Goal: Feedback & Contribution: Leave review/rating

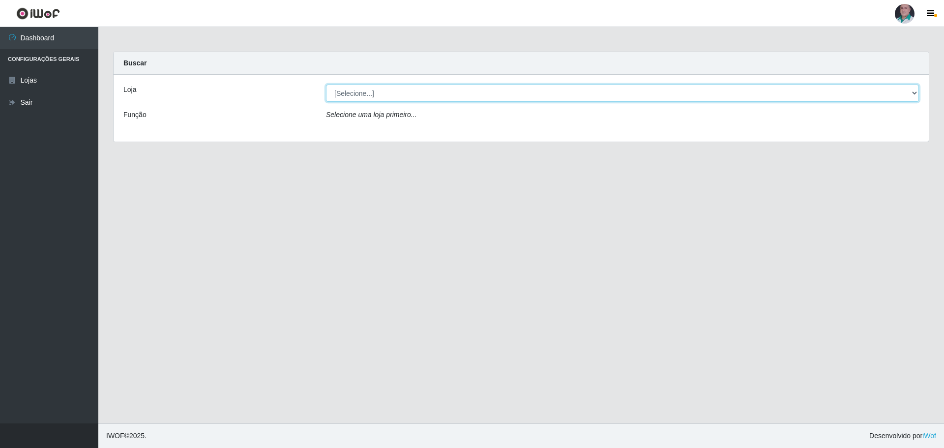
drag, startPoint x: 0, startPoint y: 0, endPoint x: 369, endPoint y: 101, distance: 382.7
click at [368, 90] on select "[Selecione...] Mar Vermelho - Loja 05" at bounding box center [622, 93] width 593 height 17
select select "252"
click at [326, 85] on select "[Selecione...] Mar Vermelho - Loja 05" at bounding box center [622, 93] width 593 height 17
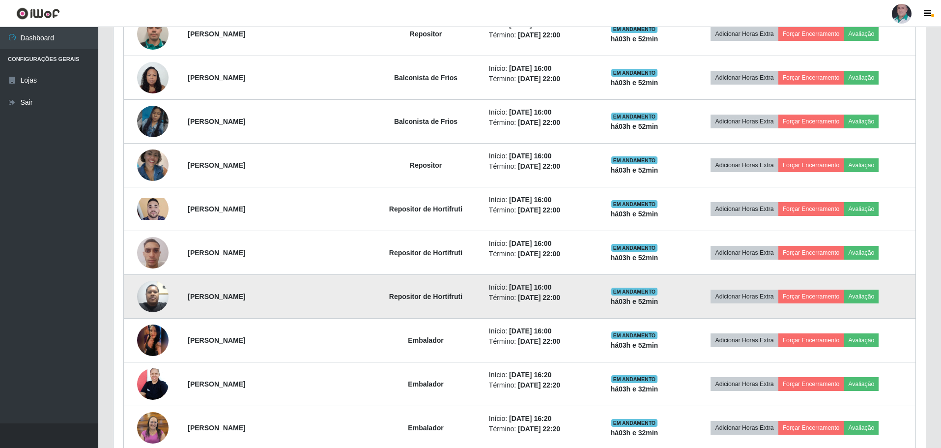
scroll to position [835, 0]
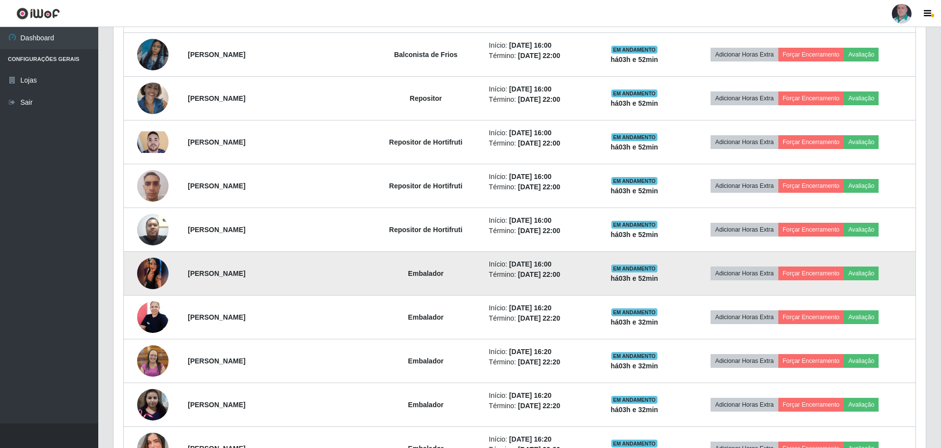
click at [150, 275] on img at bounding box center [152, 273] width 31 height 70
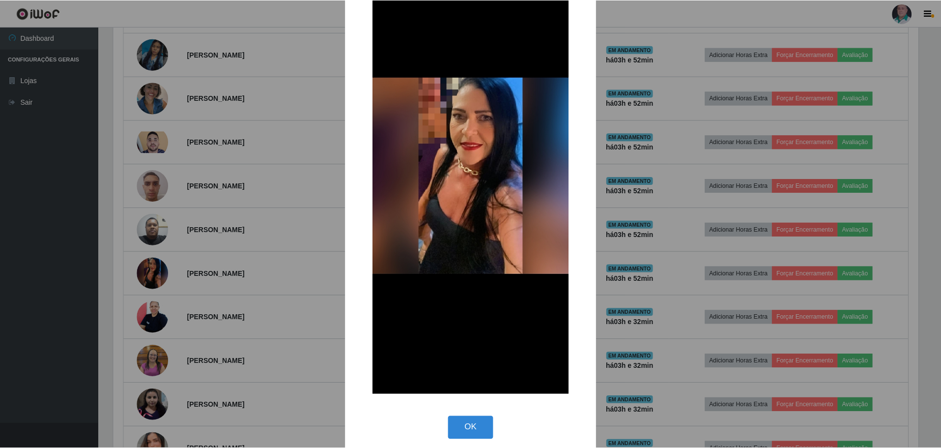
scroll to position [75, 0]
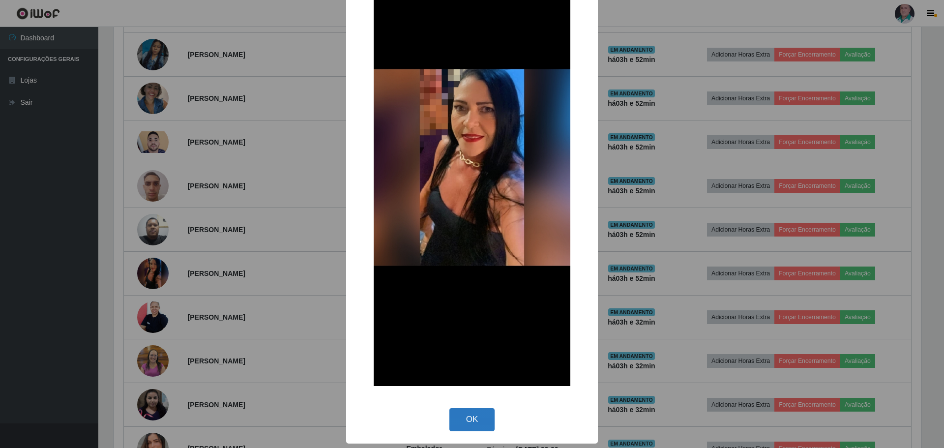
click at [474, 419] on button "OK" at bounding box center [472, 419] width 46 height 23
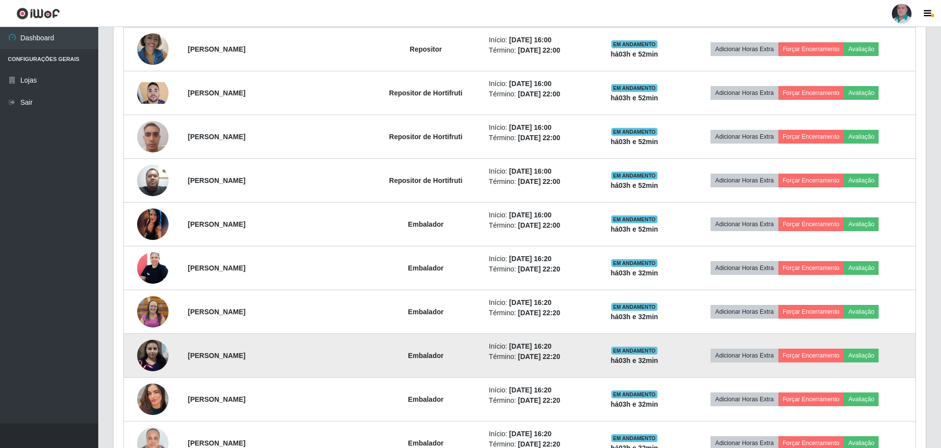
scroll to position [934, 0]
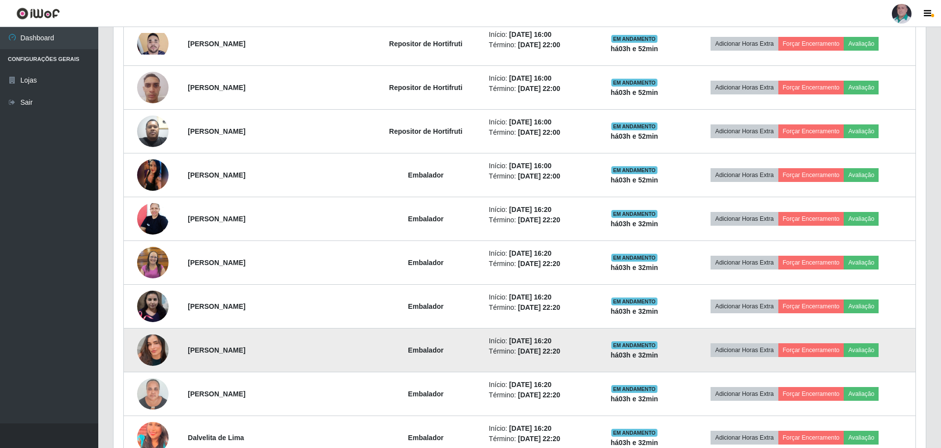
click at [157, 351] on img at bounding box center [152, 350] width 31 height 56
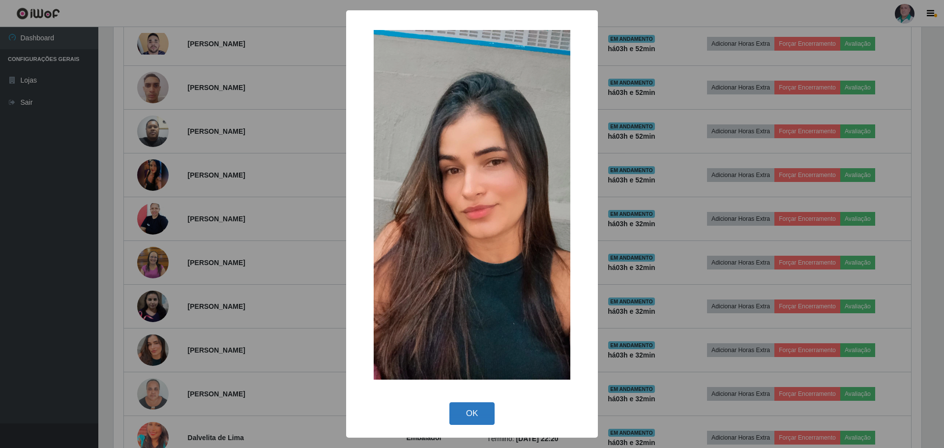
click at [463, 415] on button "OK" at bounding box center [472, 413] width 46 height 23
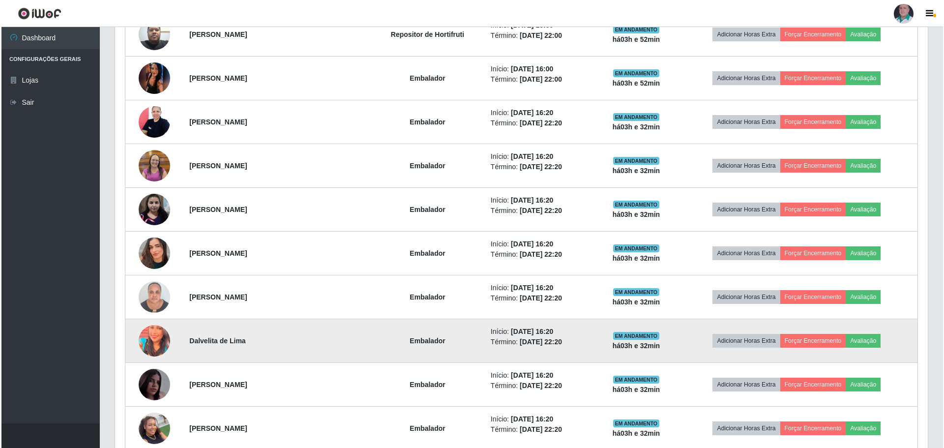
scroll to position [1032, 0]
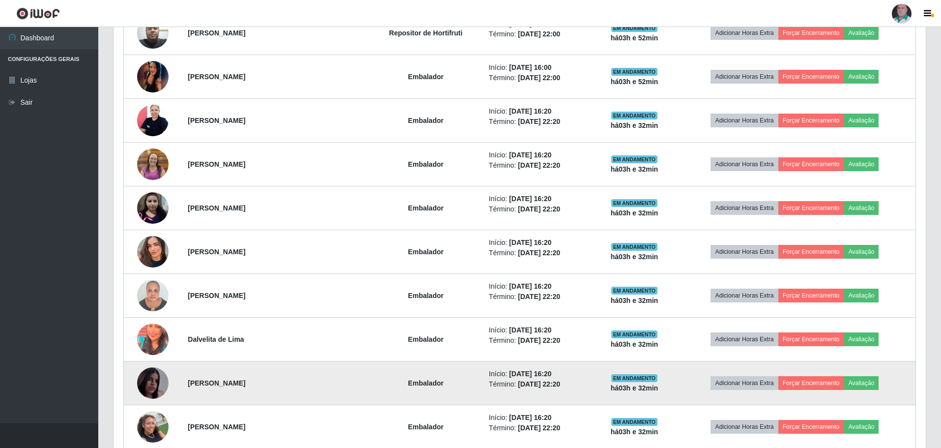
click at [156, 383] on img at bounding box center [152, 383] width 31 height 56
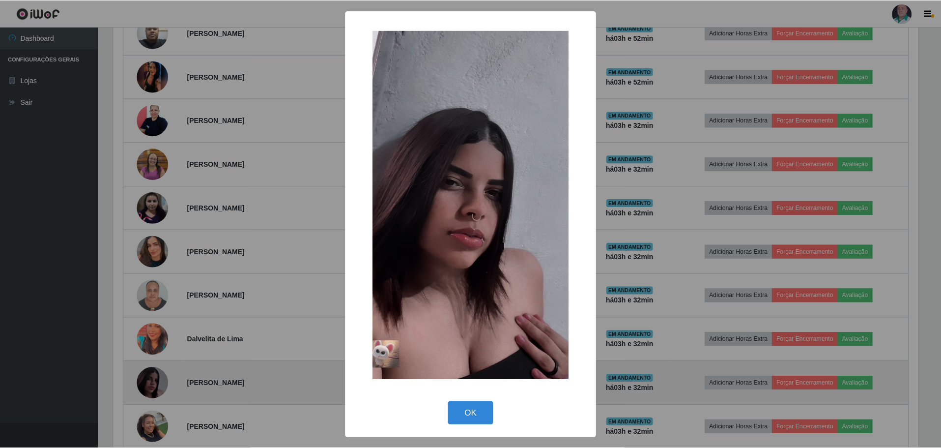
scroll to position [204, 807]
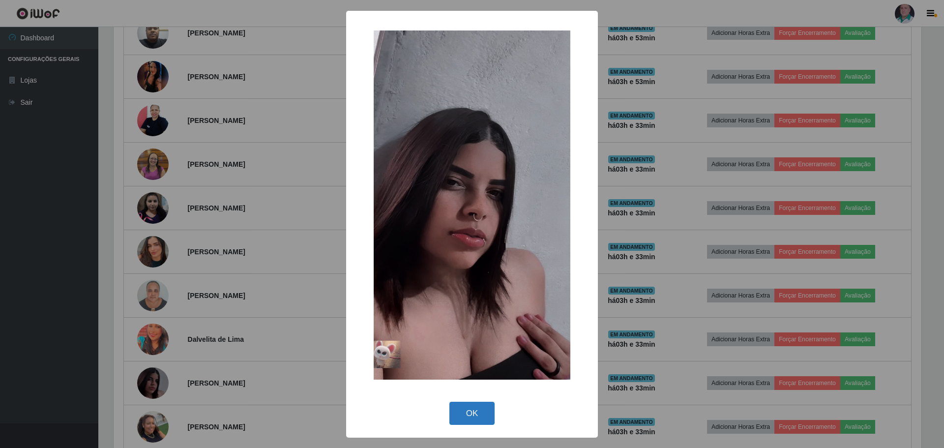
click at [476, 418] on button "OK" at bounding box center [472, 413] width 46 height 23
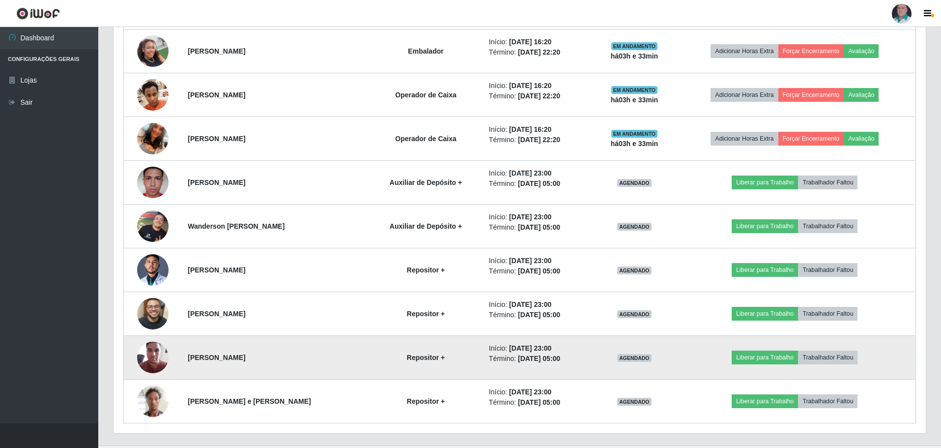
scroll to position [1430, 0]
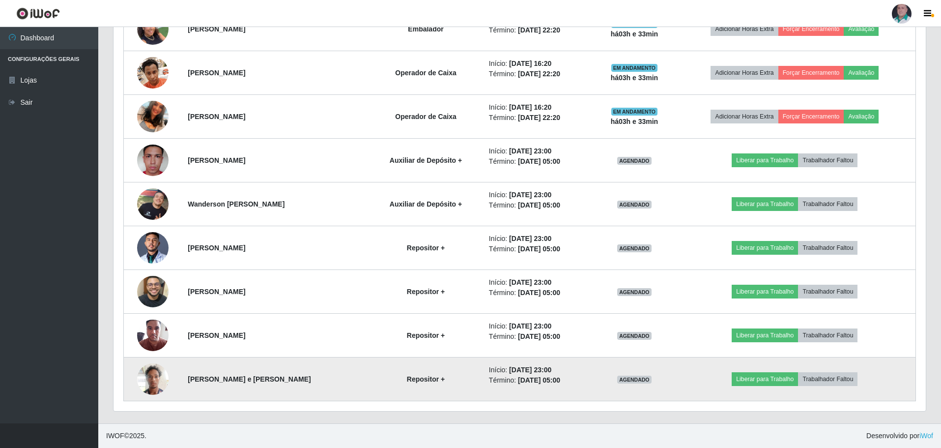
click at [149, 378] on img at bounding box center [152, 379] width 31 height 42
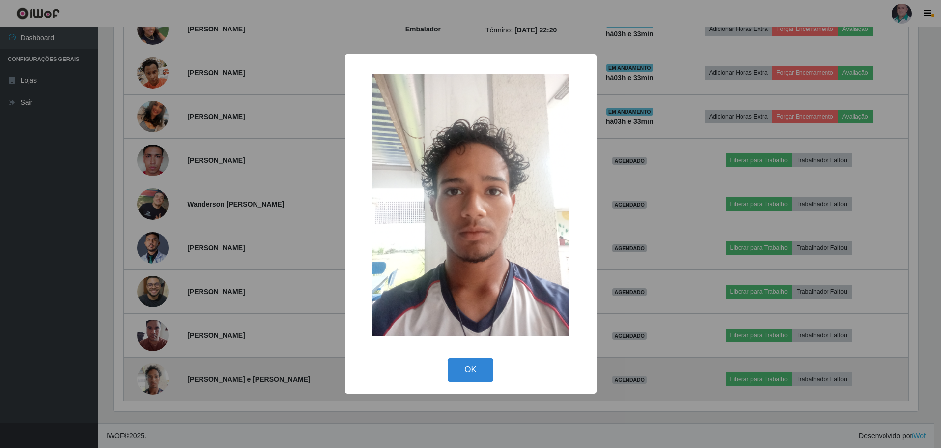
scroll to position [204, 807]
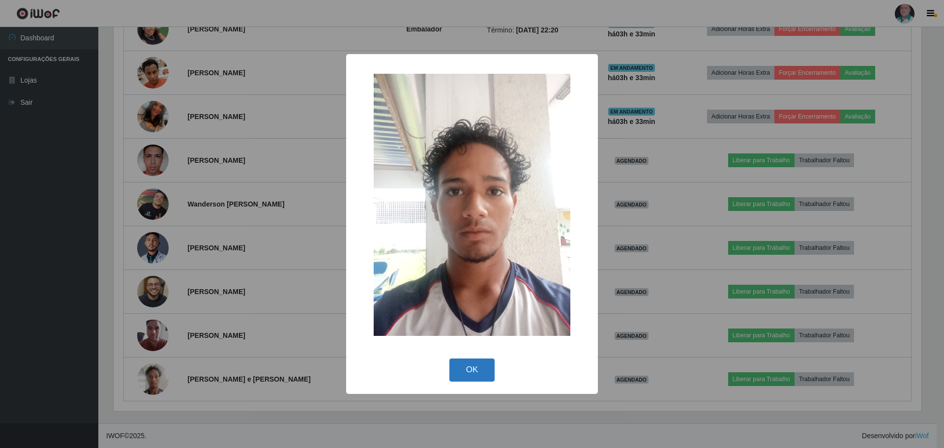
click at [467, 363] on button "OK" at bounding box center [472, 369] width 46 height 23
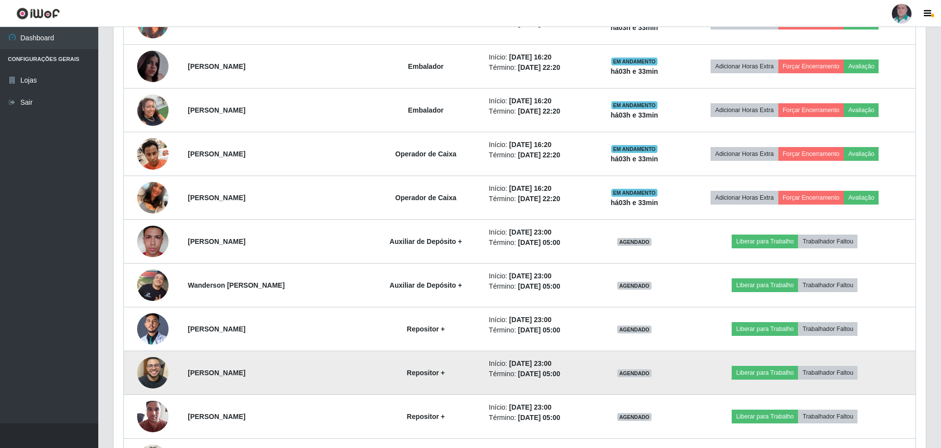
scroll to position [1331, 0]
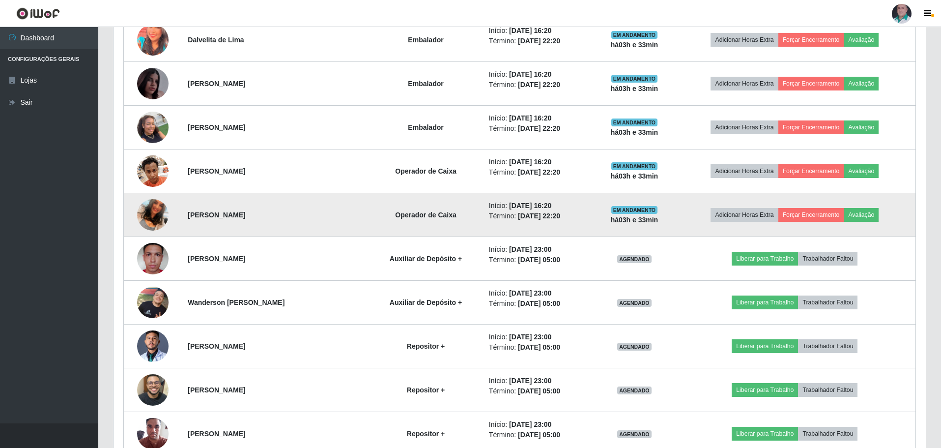
click at [154, 213] on img at bounding box center [152, 215] width 31 height 56
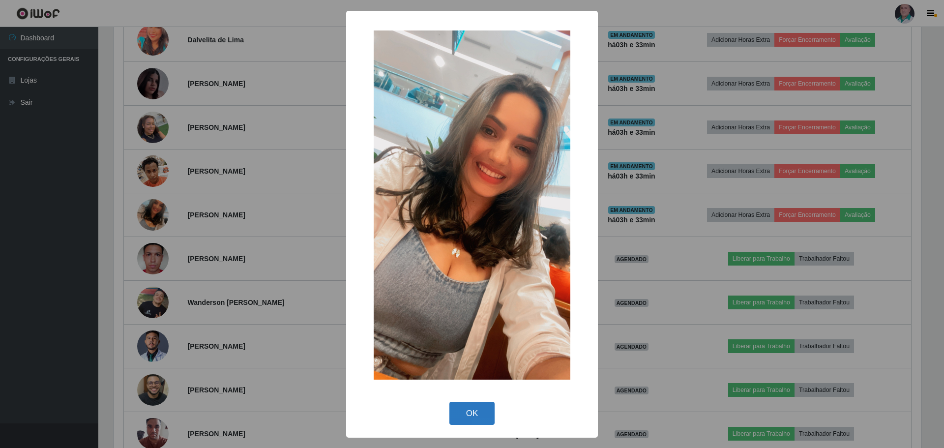
click at [472, 410] on button "OK" at bounding box center [472, 413] width 46 height 23
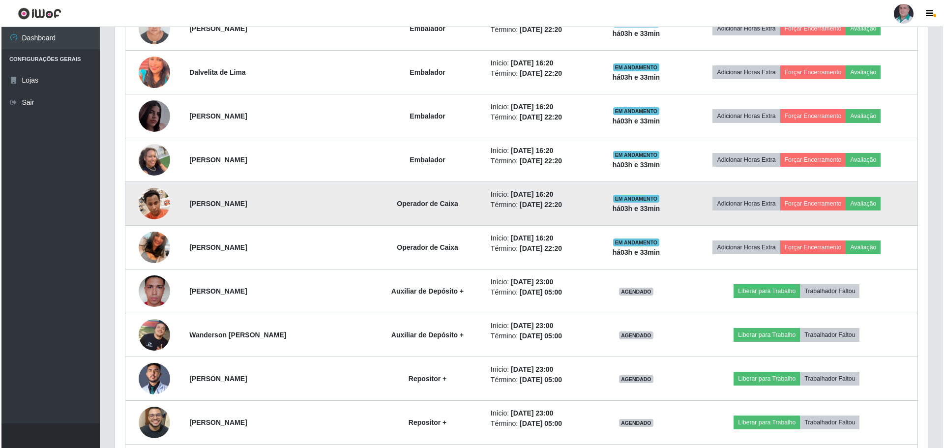
scroll to position [1282, 0]
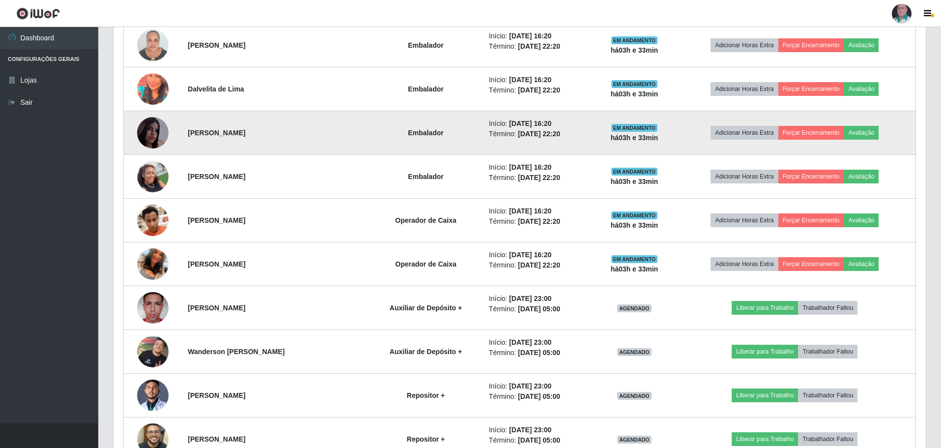
click at [148, 137] on img at bounding box center [152, 133] width 31 height 56
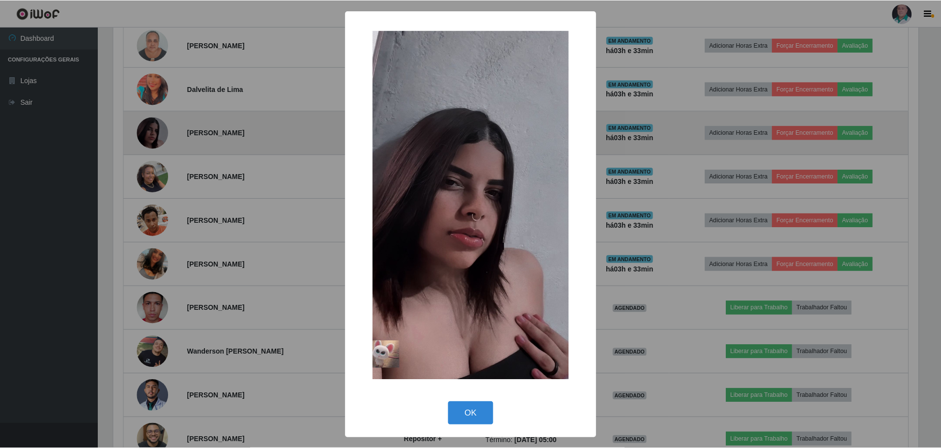
scroll to position [204, 807]
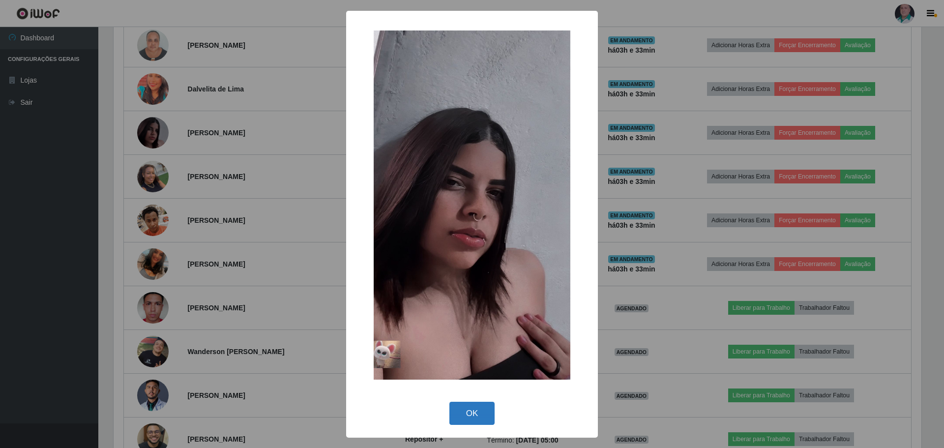
click at [468, 415] on button "OK" at bounding box center [472, 413] width 46 height 23
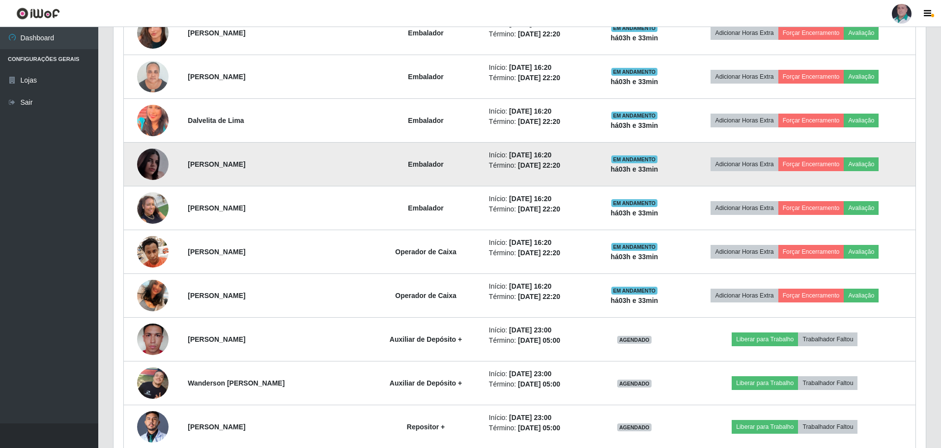
scroll to position [1233, 0]
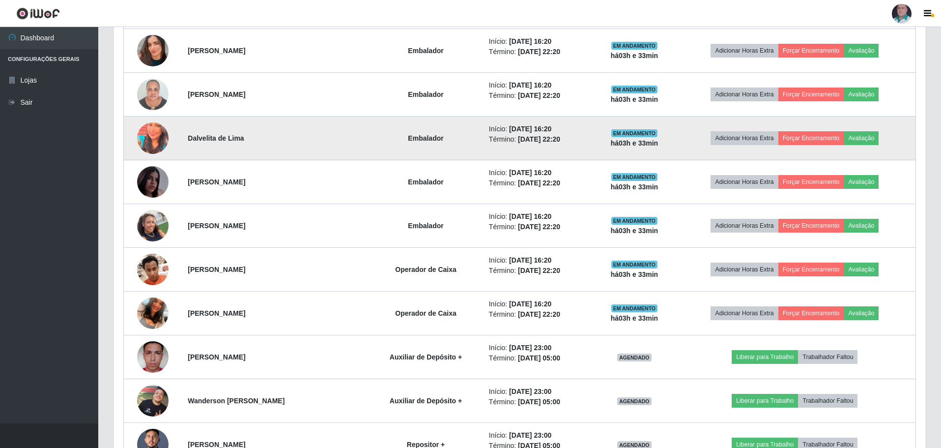
click at [150, 141] on img at bounding box center [152, 137] width 31 height 39
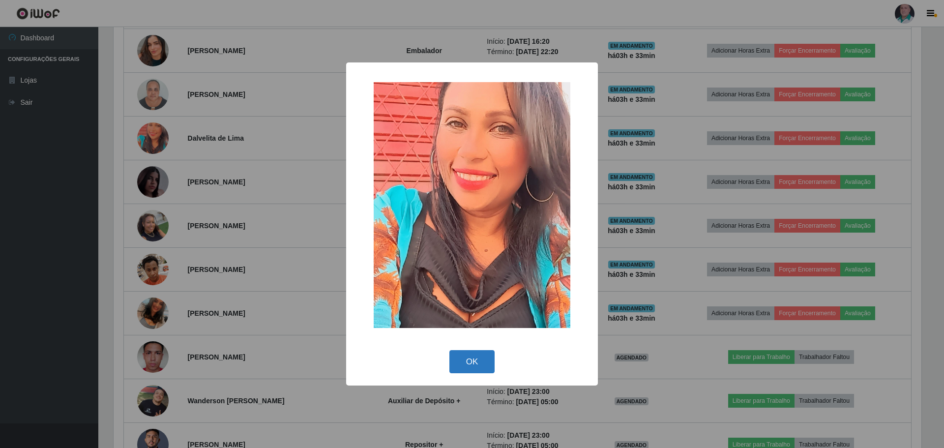
click at [469, 357] on button "OK" at bounding box center [472, 361] width 46 height 23
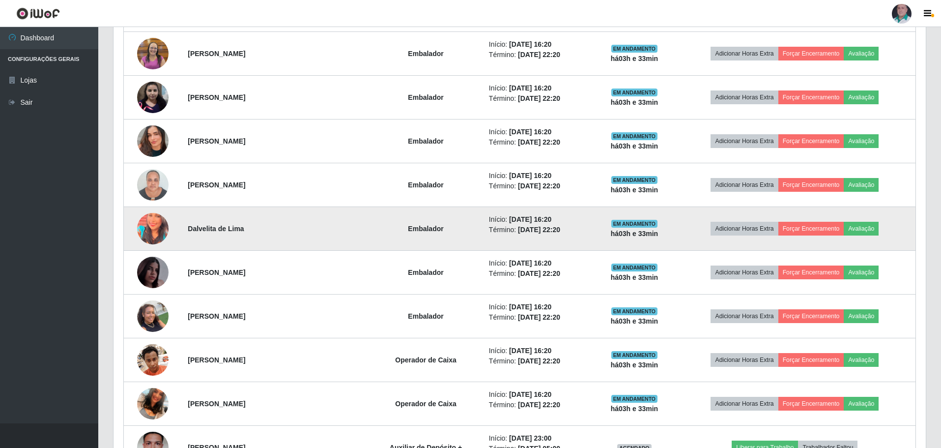
scroll to position [1135, 0]
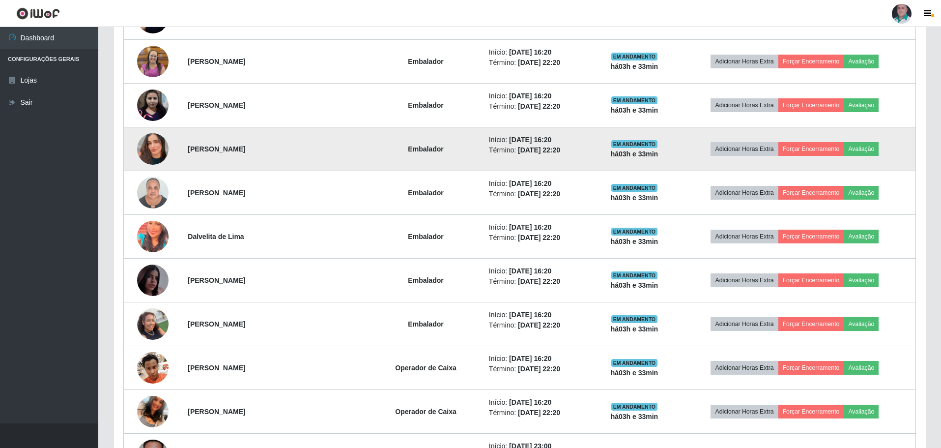
click at [143, 150] on img at bounding box center [152, 149] width 31 height 56
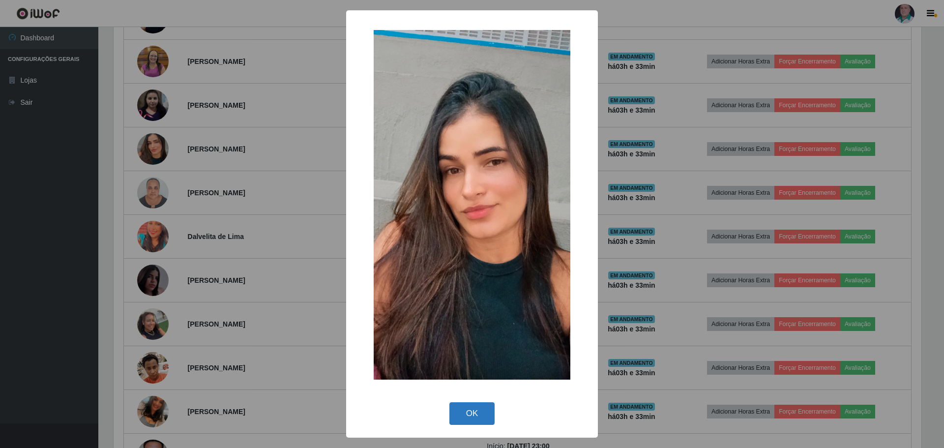
click at [462, 413] on button "OK" at bounding box center [472, 413] width 46 height 23
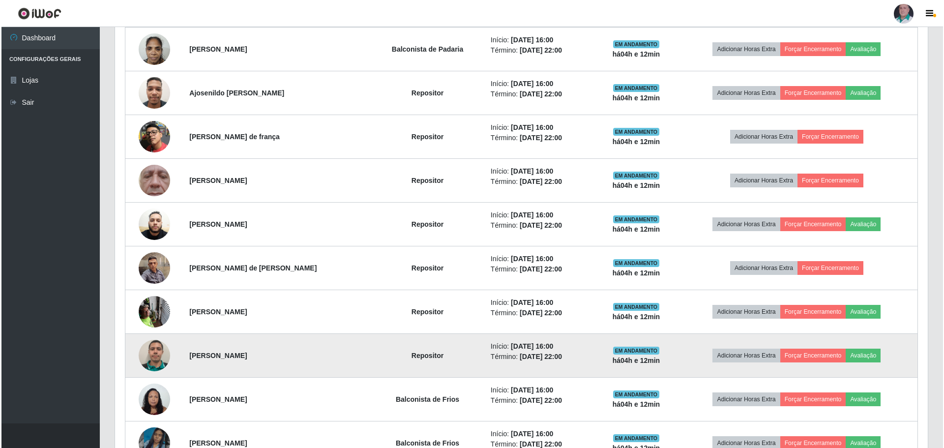
scroll to position [447, 0]
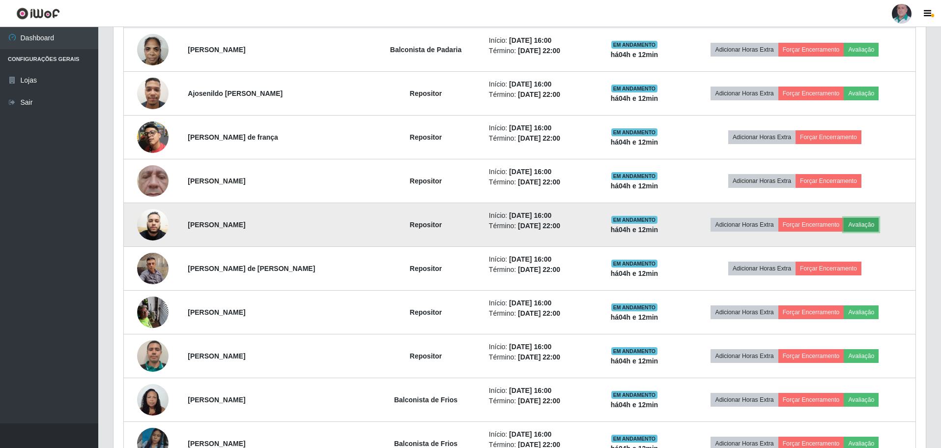
click at [864, 222] on button "Avaliação" at bounding box center [861, 225] width 35 height 14
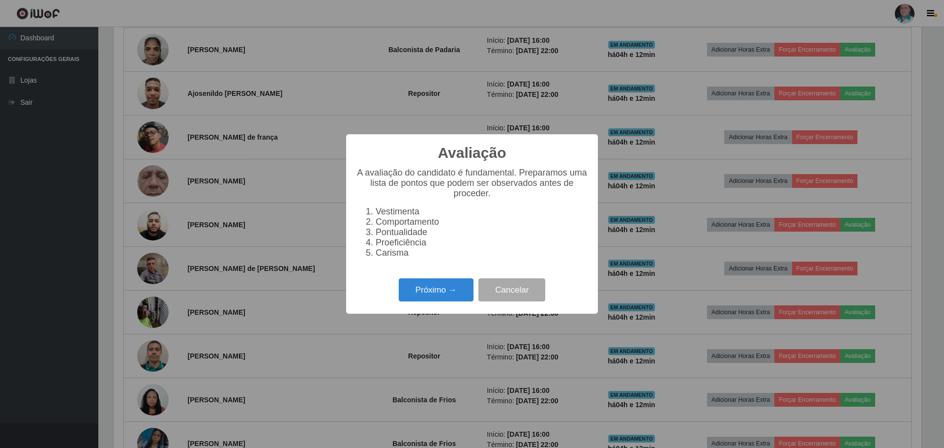
scroll to position [204, 807]
click at [432, 291] on button "Próximo →" at bounding box center [436, 289] width 75 height 23
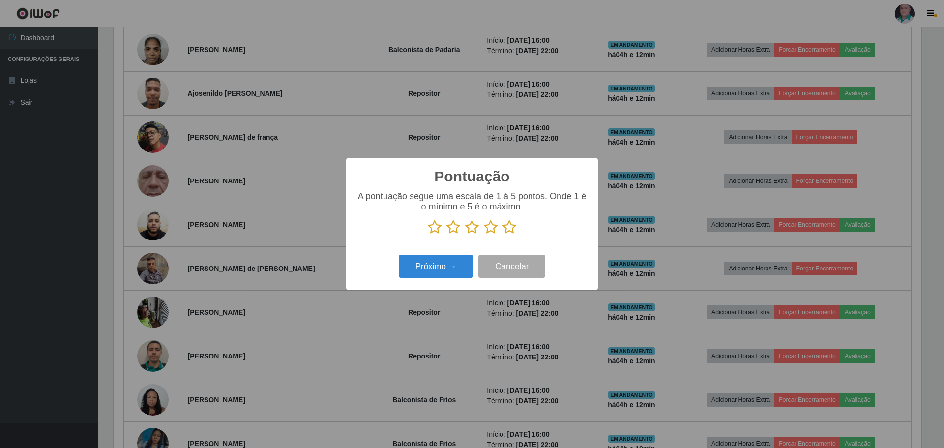
click at [468, 228] on icon at bounding box center [472, 227] width 14 height 15
click at [465, 234] on input "radio" at bounding box center [465, 234] width 0 height 0
click at [443, 267] on button "Próximo →" at bounding box center [436, 266] width 75 height 23
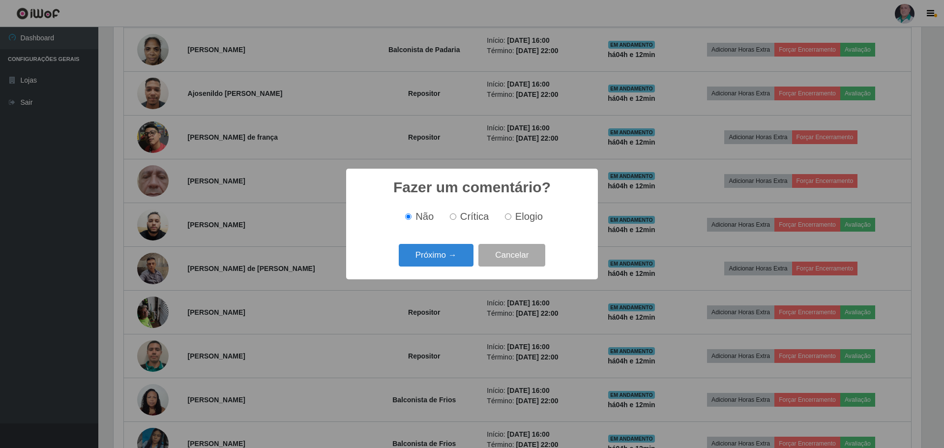
click at [455, 218] on input "Crítica" at bounding box center [453, 216] width 6 height 6
radio input "true"
click at [447, 256] on button "Próximo →" at bounding box center [436, 255] width 75 height 23
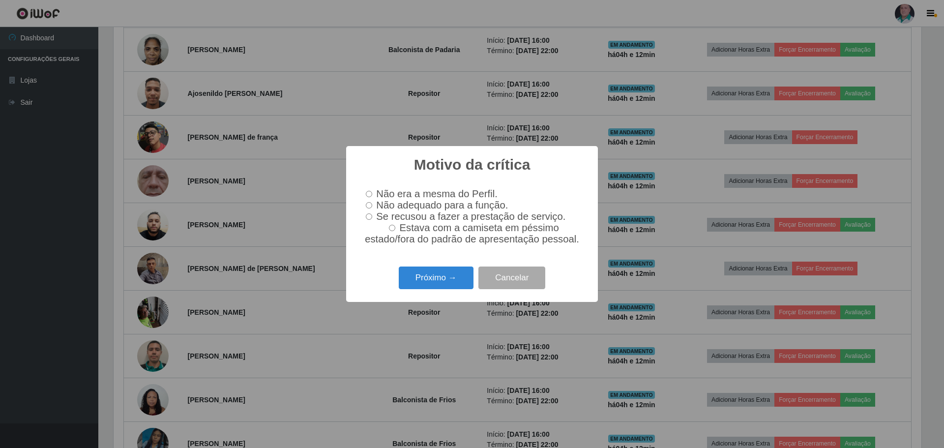
click at [370, 207] on input "Não adequado para a função." at bounding box center [369, 205] width 6 height 6
radio input "true"
click at [425, 281] on button "Próximo →" at bounding box center [436, 277] width 75 height 23
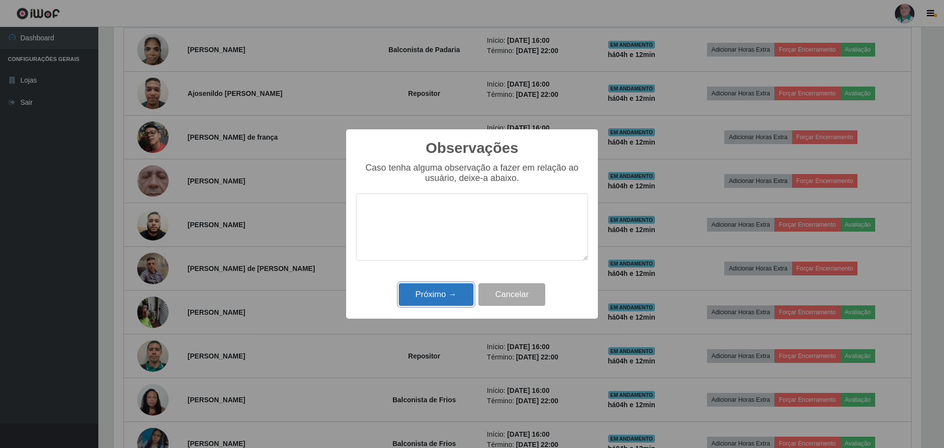
click at [440, 291] on button "Próximo →" at bounding box center [436, 294] width 75 height 23
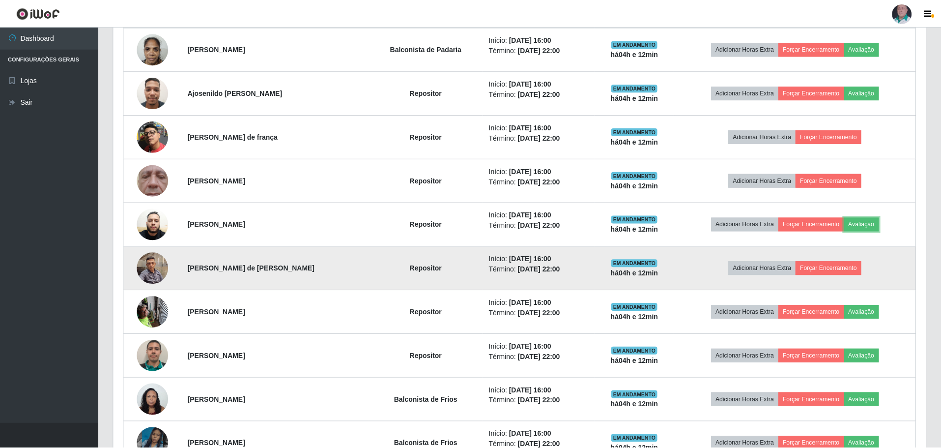
scroll to position [204, 812]
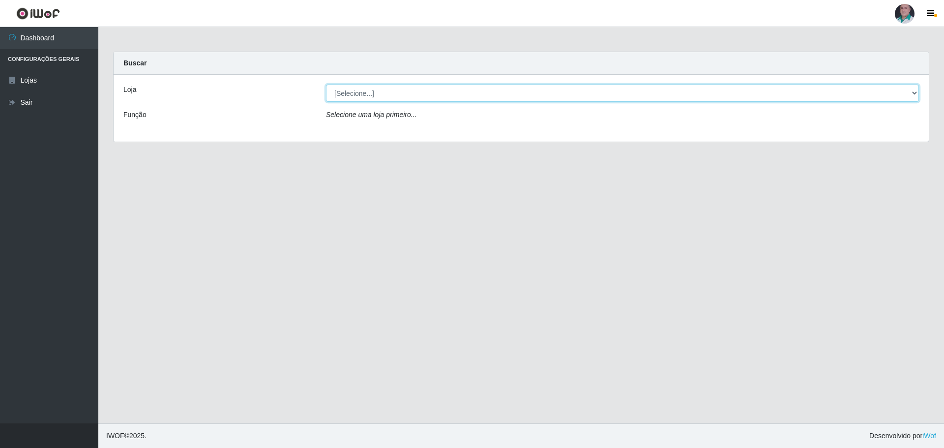
click at [376, 91] on select "[Selecione...] Mar Vermelho - Loja 05" at bounding box center [622, 93] width 593 height 17
select select "252"
click at [326, 85] on select "[Selecione...] Mar Vermelho - Loja 05" at bounding box center [622, 93] width 593 height 17
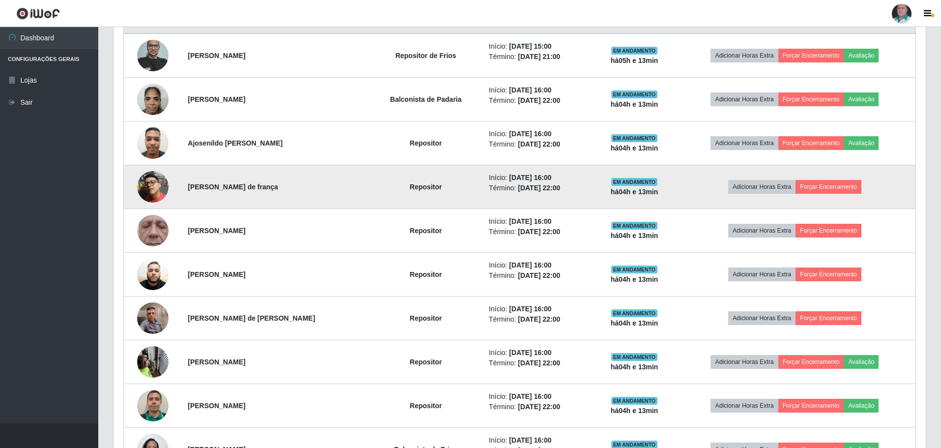
scroll to position [393, 0]
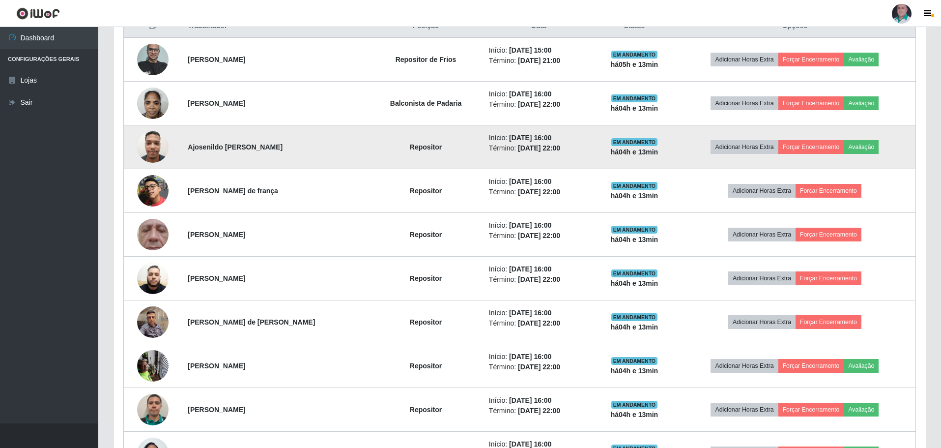
click at [151, 148] on img at bounding box center [152, 147] width 31 height 42
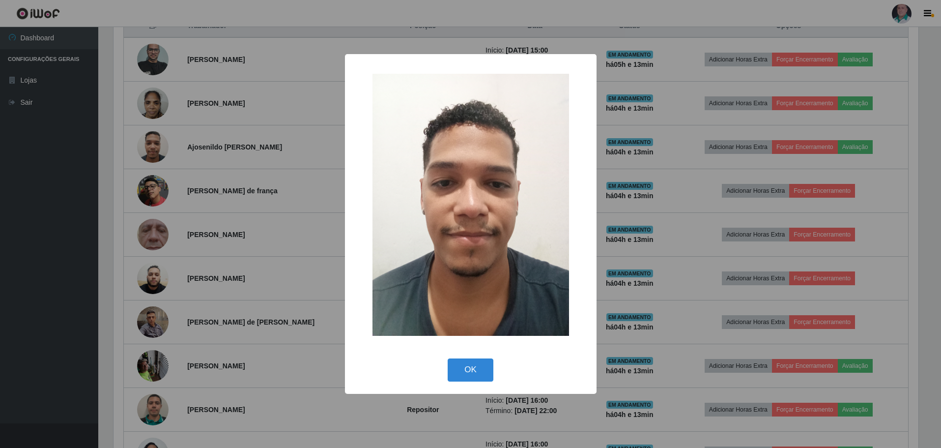
scroll to position [204, 807]
click at [476, 367] on button "OK" at bounding box center [472, 369] width 46 height 23
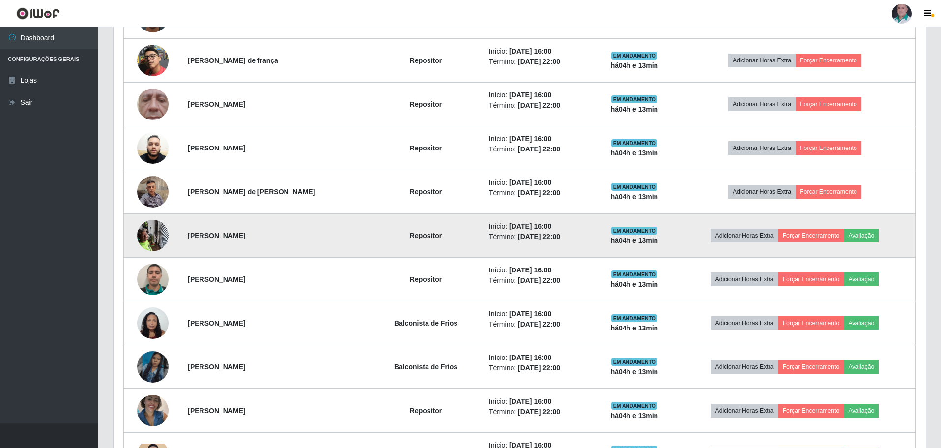
scroll to position [541, 0]
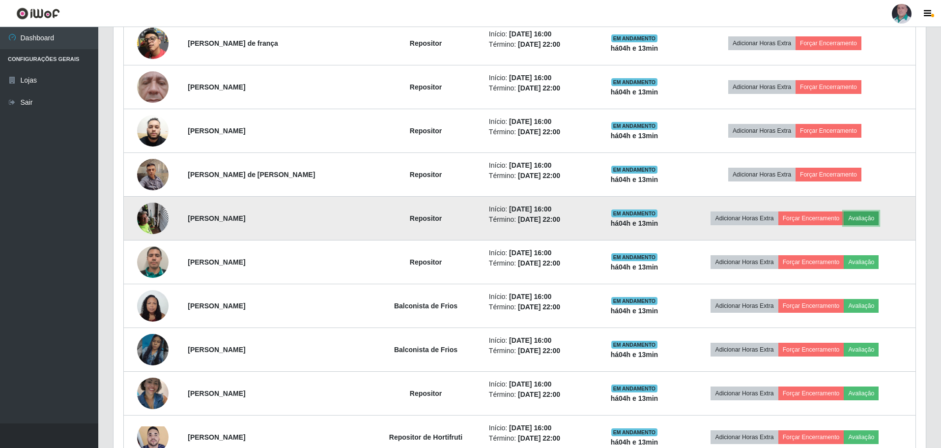
click at [858, 218] on button "Avaliação" at bounding box center [861, 218] width 35 height 14
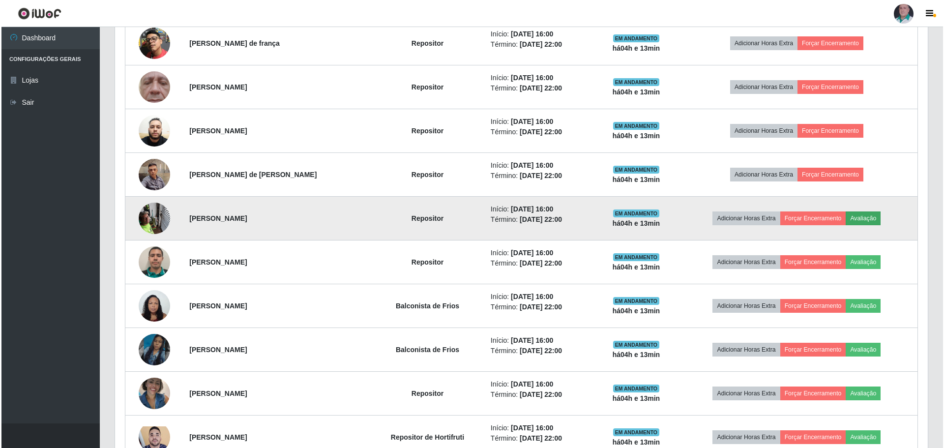
scroll to position [204, 807]
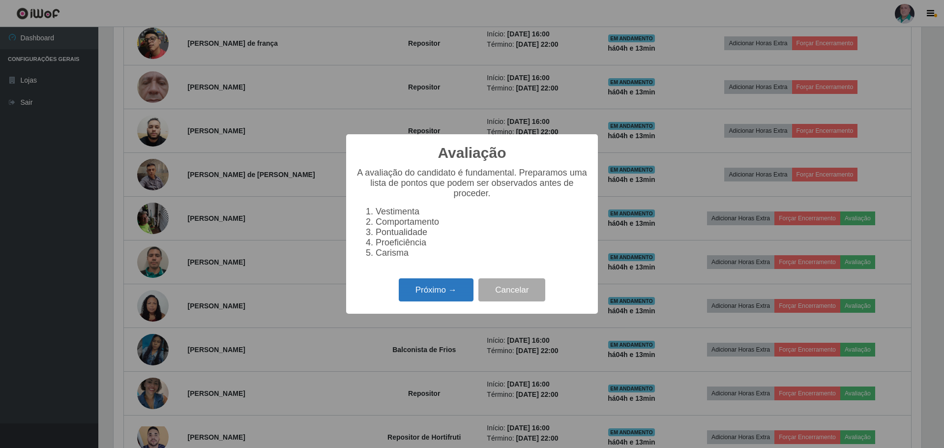
click at [442, 296] on button "Próximo →" at bounding box center [436, 289] width 75 height 23
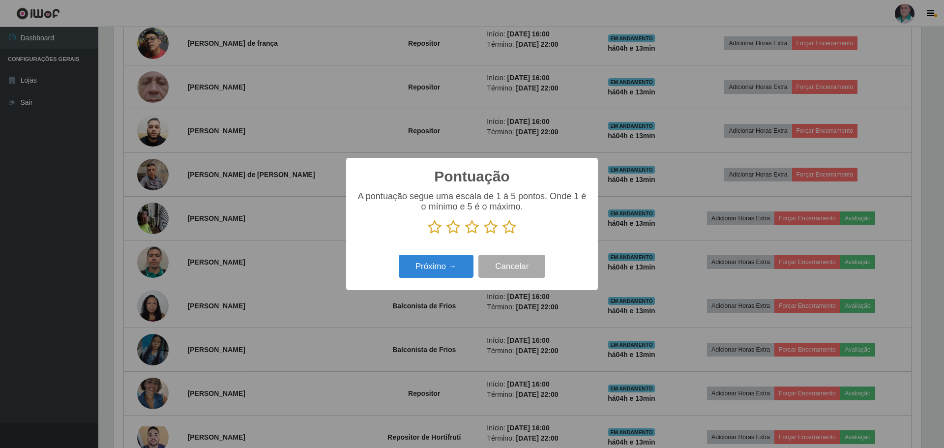
click at [510, 230] on icon at bounding box center [509, 227] width 14 height 15
click at [502, 234] on input "radio" at bounding box center [502, 234] width 0 height 0
click at [449, 265] on button "Próximo →" at bounding box center [436, 266] width 75 height 23
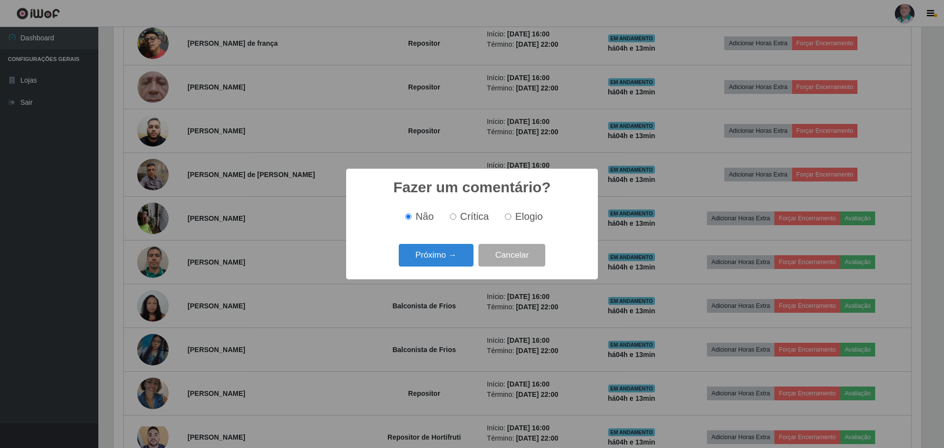
click at [507, 216] on input "Elogio" at bounding box center [508, 216] width 6 height 6
radio input "true"
click at [437, 261] on button "Próximo →" at bounding box center [436, 255] width 75 height 23
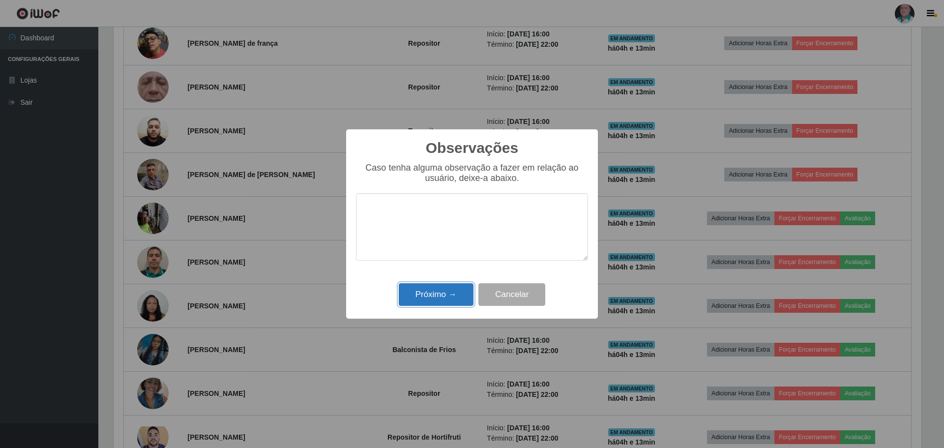
click at [434, 297] on button "Próximo →" at bounding box center [436, 294] width 75 height 23
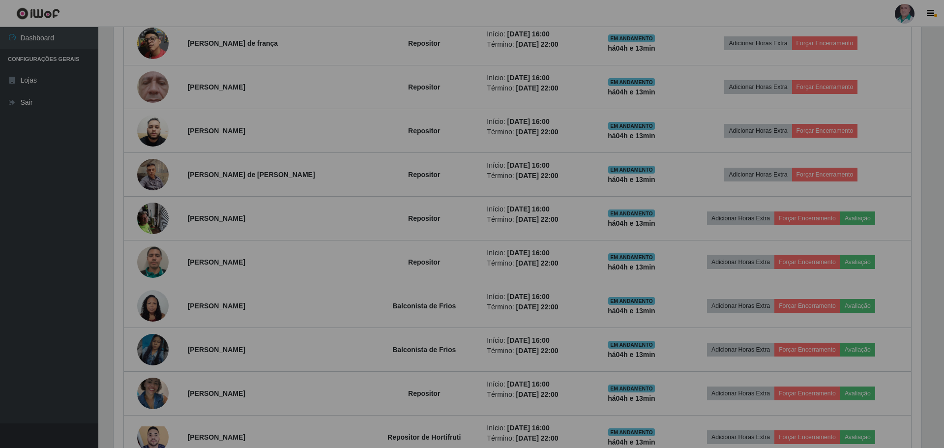
scroll to position [204, 812]
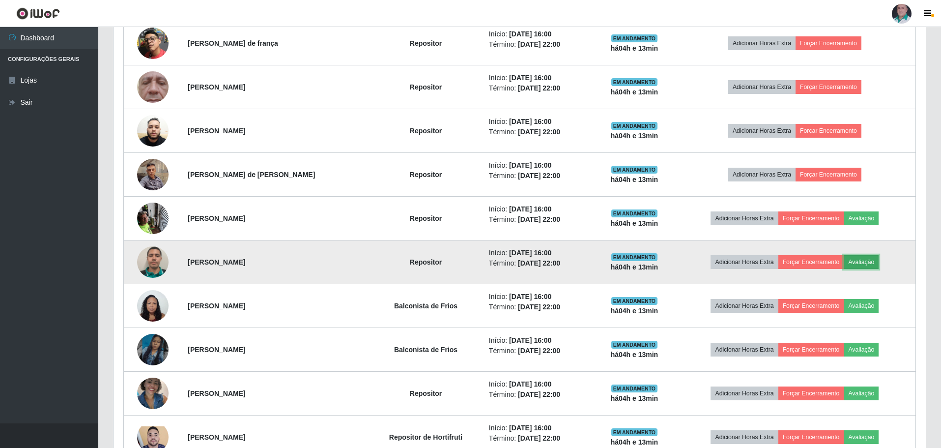
click at [864, 265] on button "Avaliação" at bounding box center [861, 262] width 35 height 14
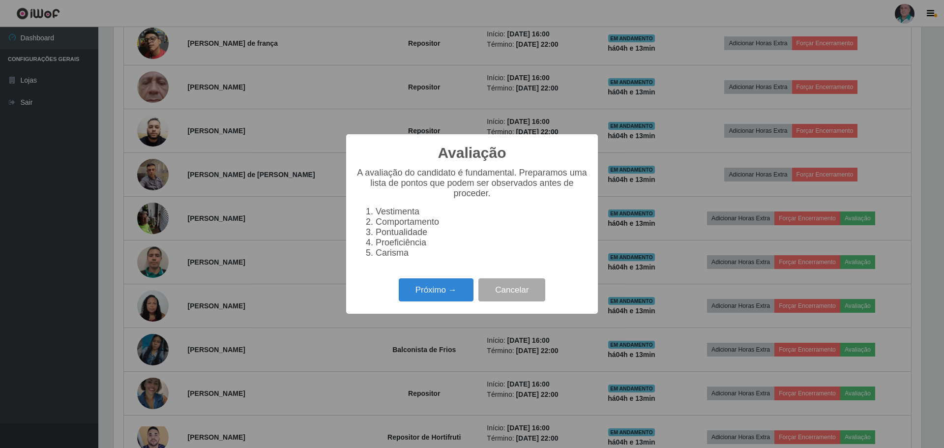
scroll to position [204, 807]
click at [426, 297] on button "Próximo →" at bounding box center [436, 289] width 75 height 23
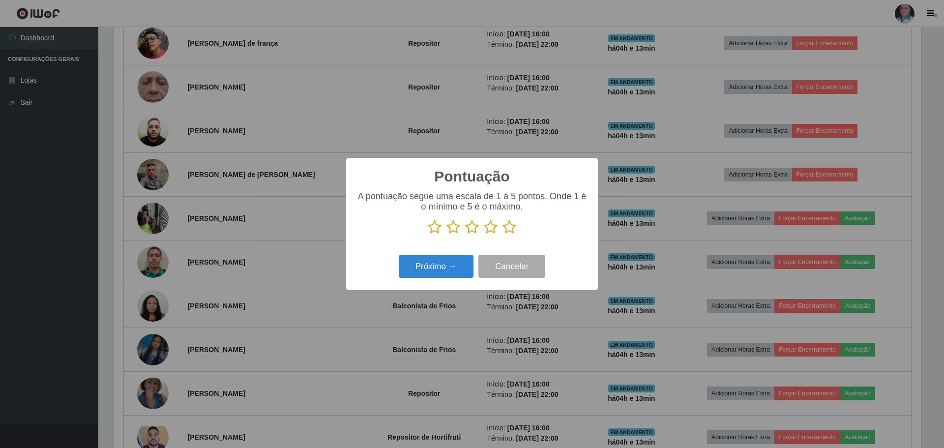
scroll to position [491244, 490640]
click at [509, 229] on icon at bounding box center [509, 227] width 14 height 15
click at [502, 234] on input "radio" at bounding box center [502, 234] width 0 height 0
click at [450, 263] on button "Próximo →" at bounding box center [436, 266] width 75 height 23
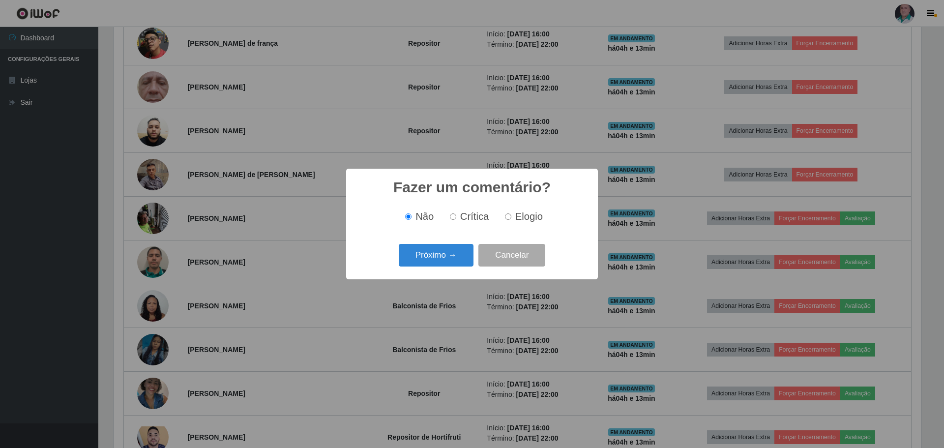
click at [505, 216] on input "Elogio" at bounding box center [508, 216] width 6 height 6
radio input "true"
click at [438, 254] on button "Próximo →" at bounding box center [436, 255] width 75 height 23
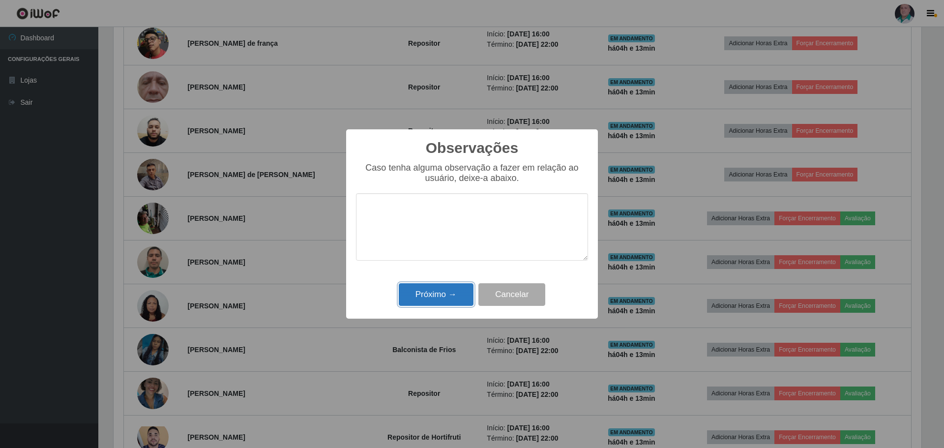
click at [425, 291] on button "Próximo →" at bounding box center [436, 294] width 75 height 23
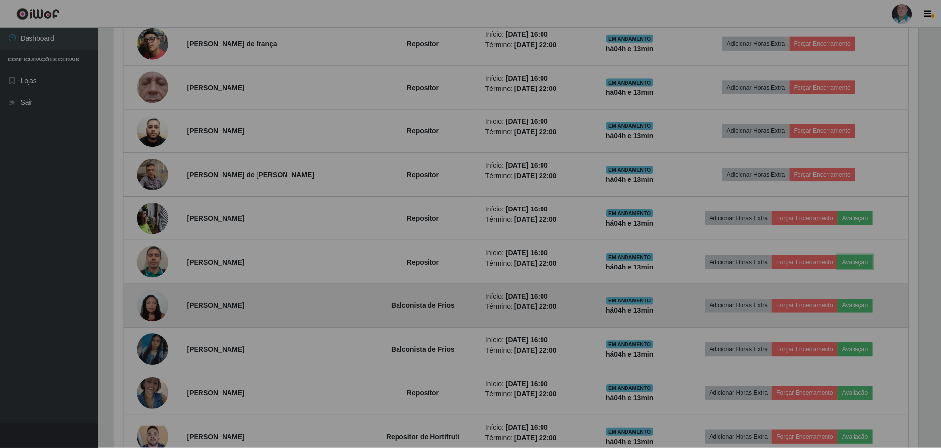
scroll to position [204, 812]
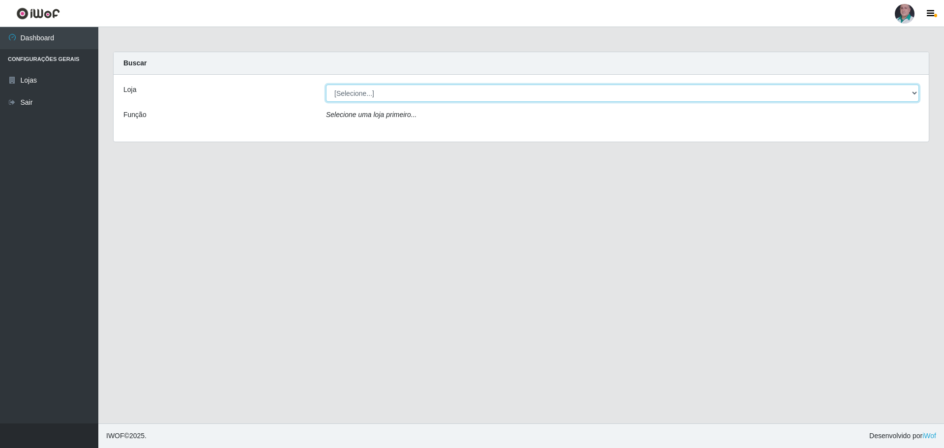
click at [376, 95] on select "[Selecione...] Mar Vermelho - Loja 05" at bounding box center [622, 93] width 593 height 17
select select "252"
click at [326, 85] on select "[Selecione...] Mar Vermelho - Loja 05" at bounding box center [622, 93] width 593 height 17
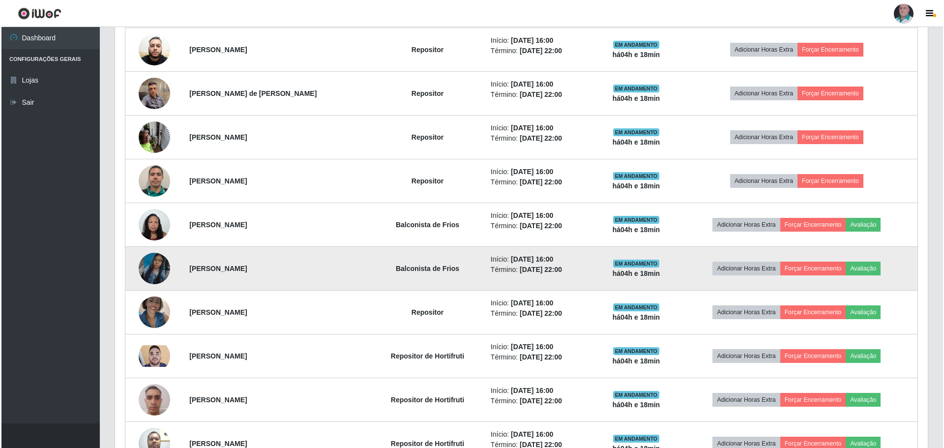
scroll to position [639, 0]
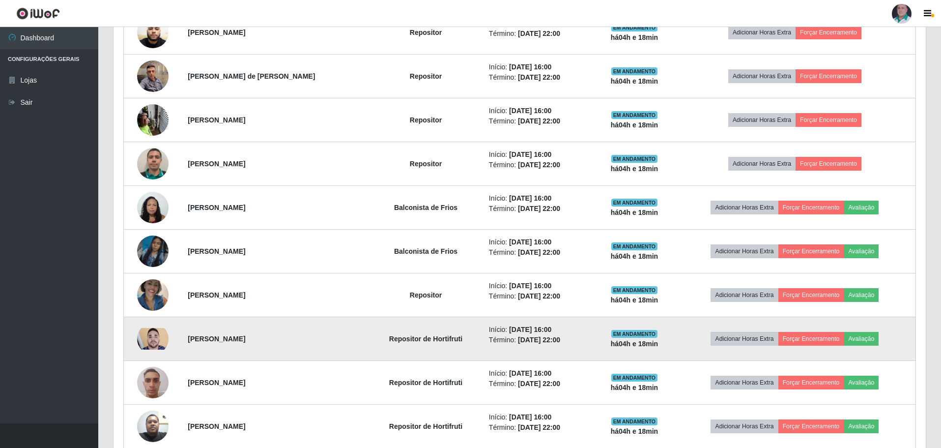
click at [151, 335] on img at bounding box center [152, 339] width 31 height 22
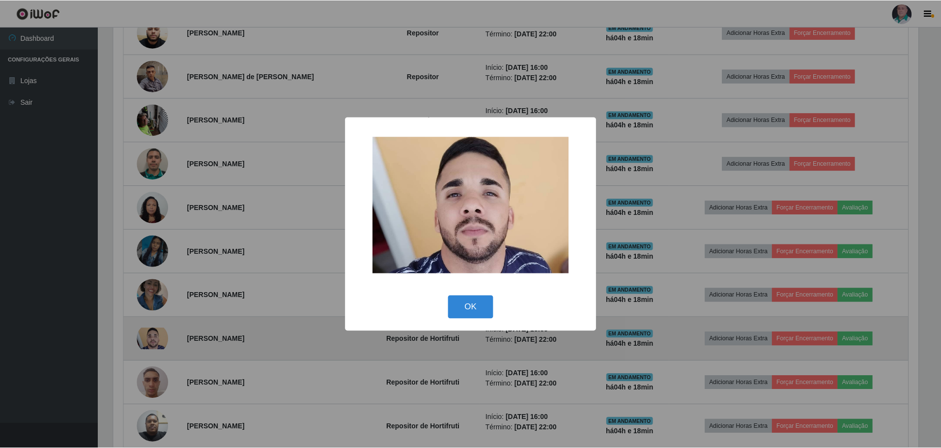
scroll to position [204, 807]
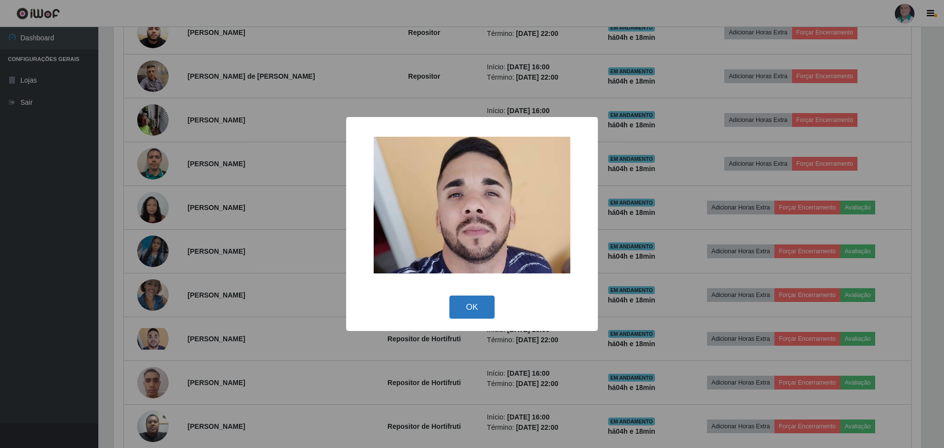
click at [475, 301] on button "OK" at bounding box center [472, 306] width 46 height 23
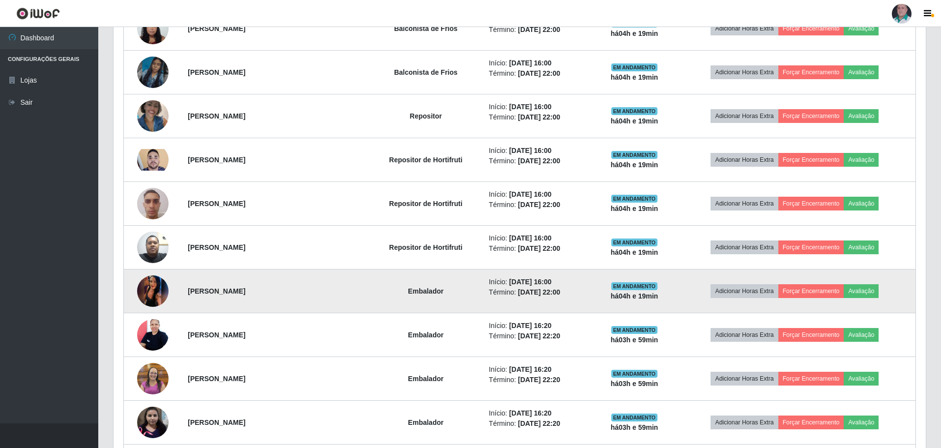
scroll to position [835, 0]
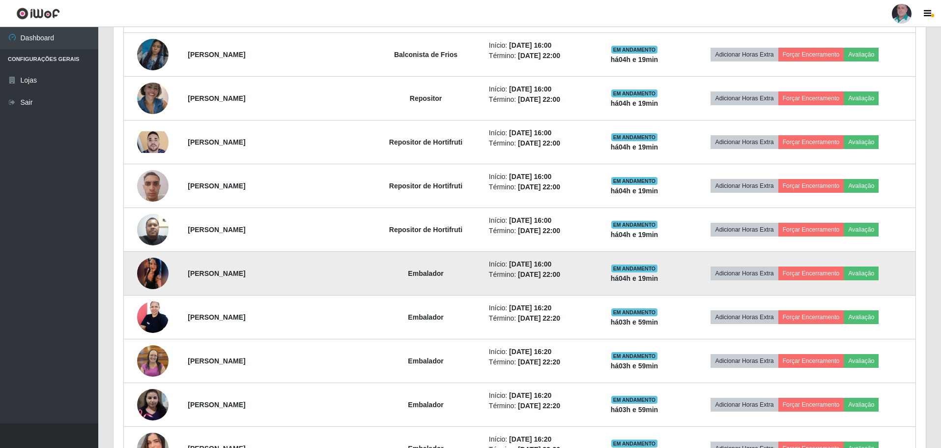
click at [148, 270] on img at bounding box center [152, 273] width 31 height 70
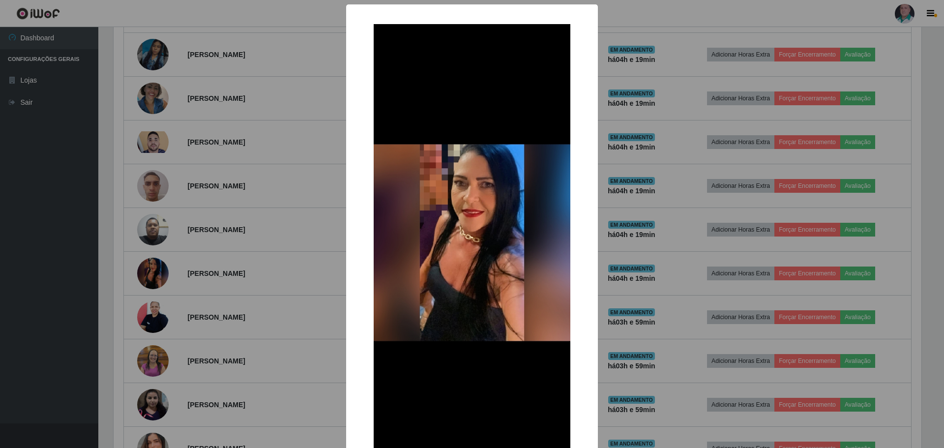
click at [266, 237] on div "× OK Cancel" at bounding box center [472, 224] width 944 height 448
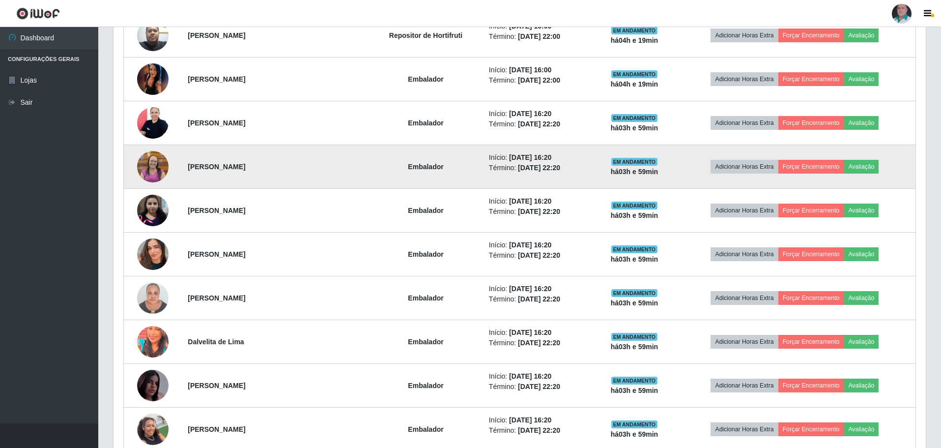
scroll to position [1032, 0]
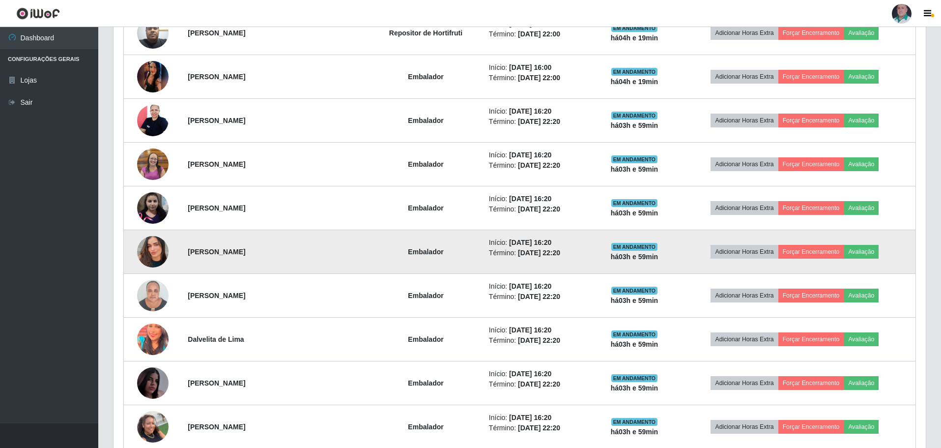
click at [149, 253] on img at bounding box center [152, 252] width 31 height 56
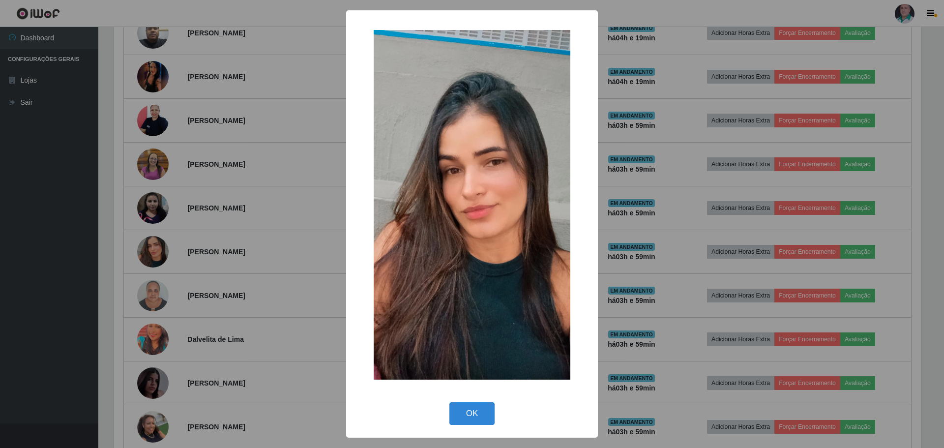
drag, startPoint x: 465, startPoint y: 408, endPoint x: 441, endPoint y: 392, distance: 29.0
click at [466, 408] on button "OK" at bounding box center [472, 413] width 46 height 23
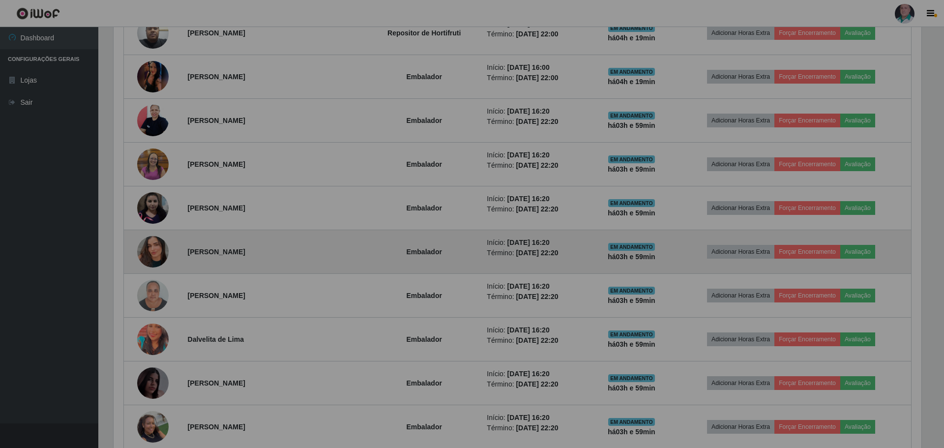
scroll to position [204, 812]
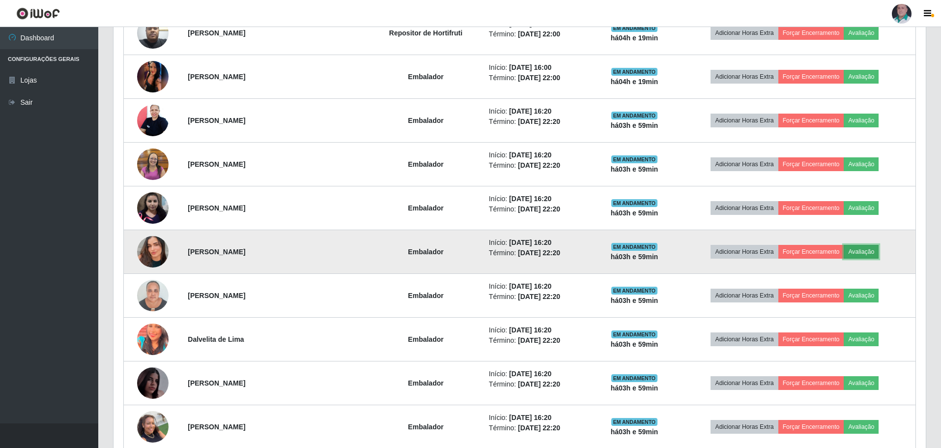
click at [864, 249] on button "Avaliação" at bounding box center [861, 252] width 35 height 14
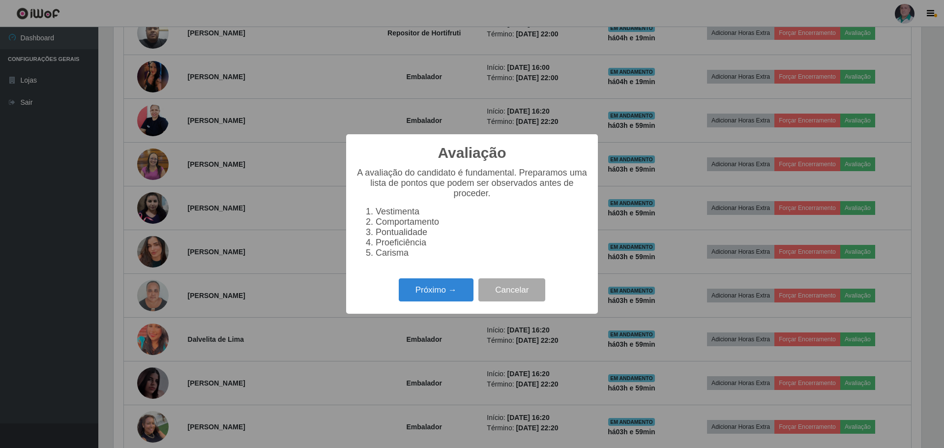
scroll to position [204, 807]
click at [424, 289] on button "Próximo →" at bounding box center [436, 289] width 75 height 23
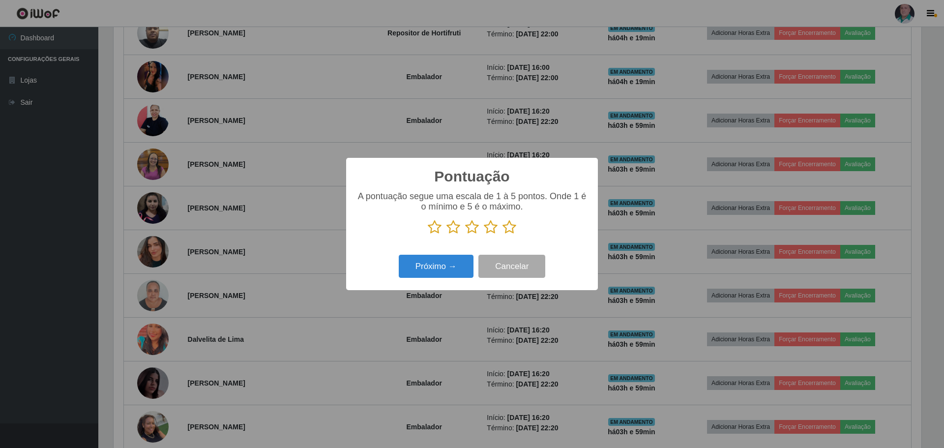
click at [511, 229] on icon at bounding box center [509, 227] width 14 height 15
click at [502, 234] on input "radio" at bounding box center [502, 234] width 0 height 0
click at [442, 264] on button "Próximo →" at bounding box center [436, 266] width 75 height 23
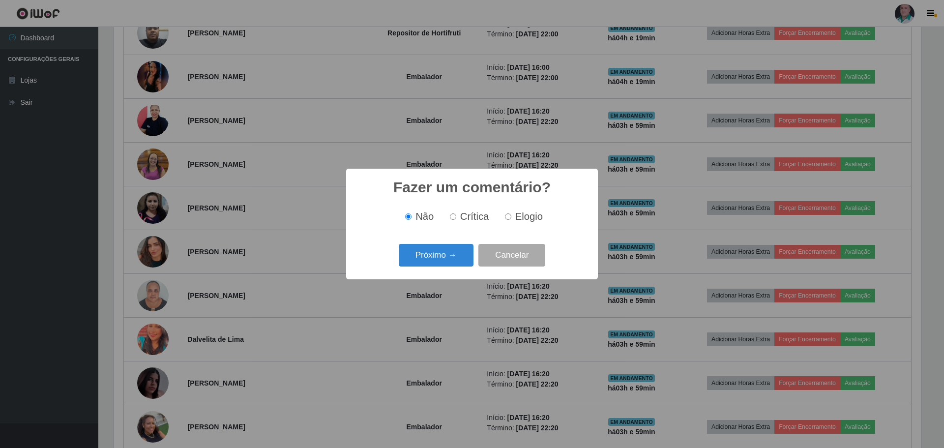
click at [509, 220] on input "Elogio" at bounding box center [508, 216] width 6 height 6
radio input "true"
click at [459, 258] on button "Próximo →" at bounding box center [436, 255] width 75 height 23
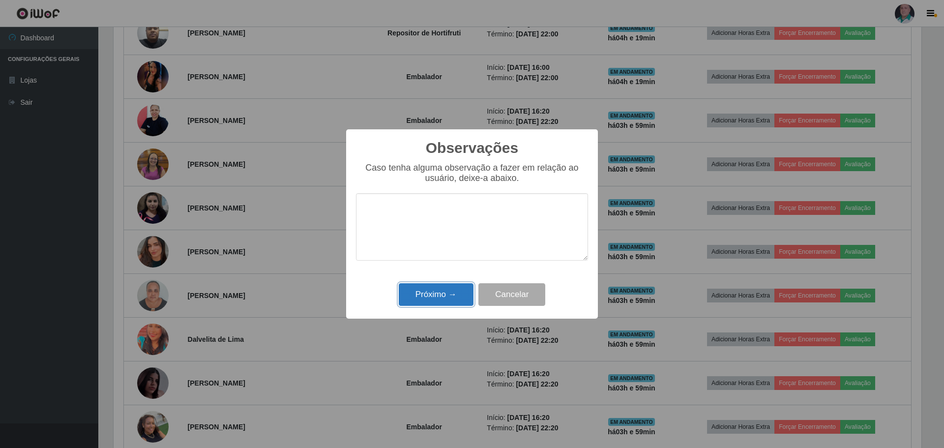
click at [441, 298] on button "Próximo →" at bounding box center [436, 294] width 75 height 23
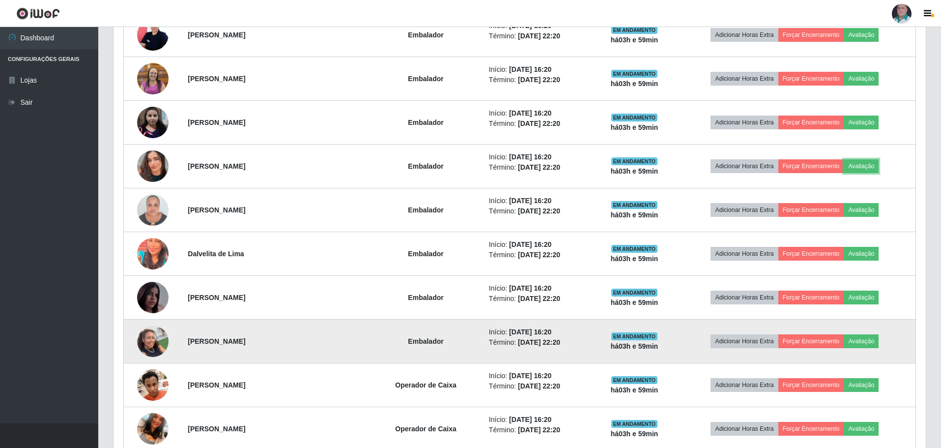
scroll to position [1130, 0]
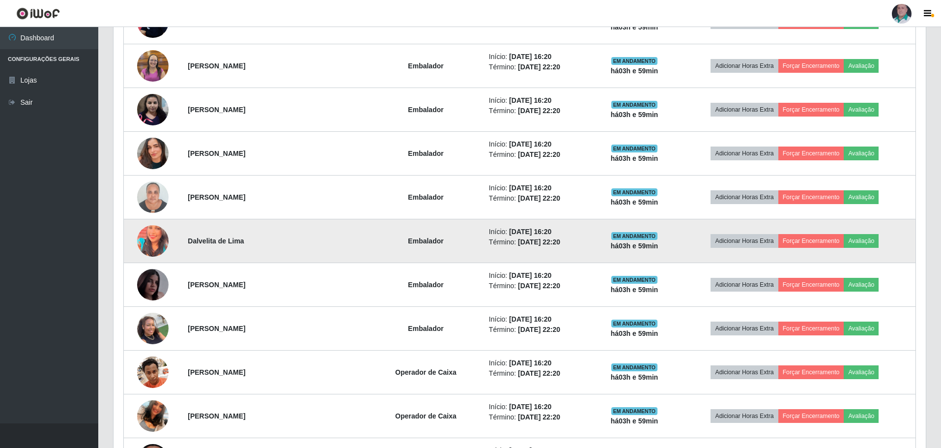
click at [150, 236] on img at bounding box center [152, 240] width 31 height 39
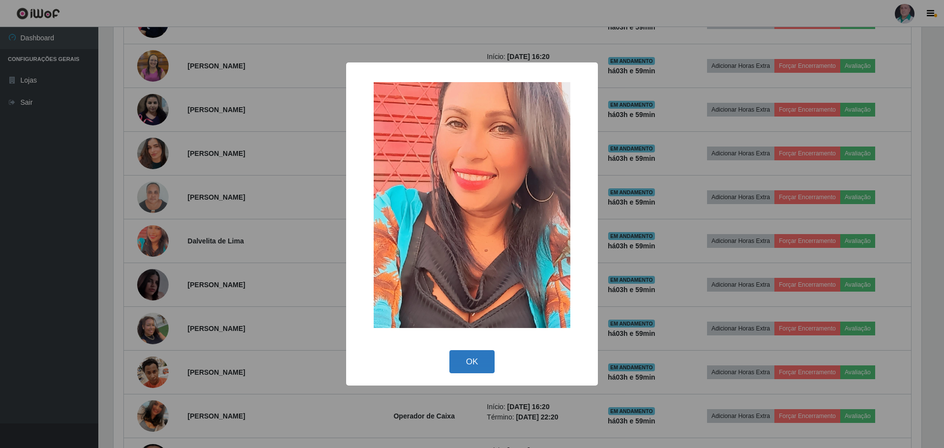
click at [474, 365] on button "OK" at bounding box center [472, 361] width 46 height 23
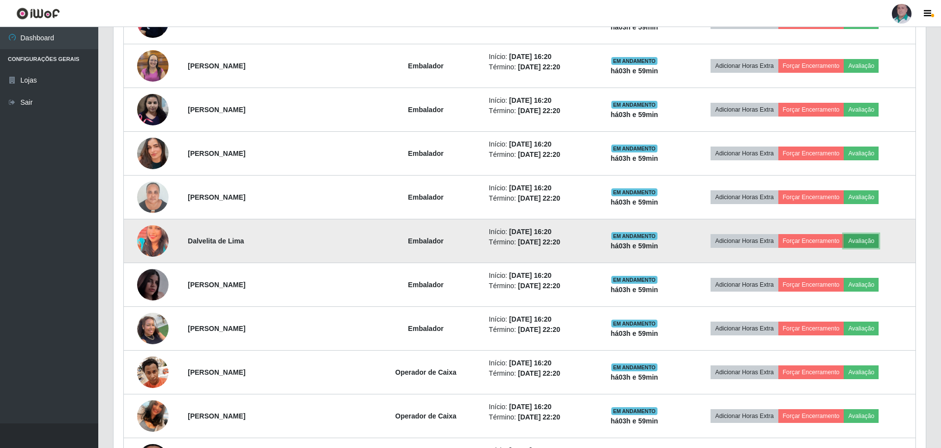
click at [868, 240] on button "Avaliação" at bounding box center [861, 241] width 35 height 14
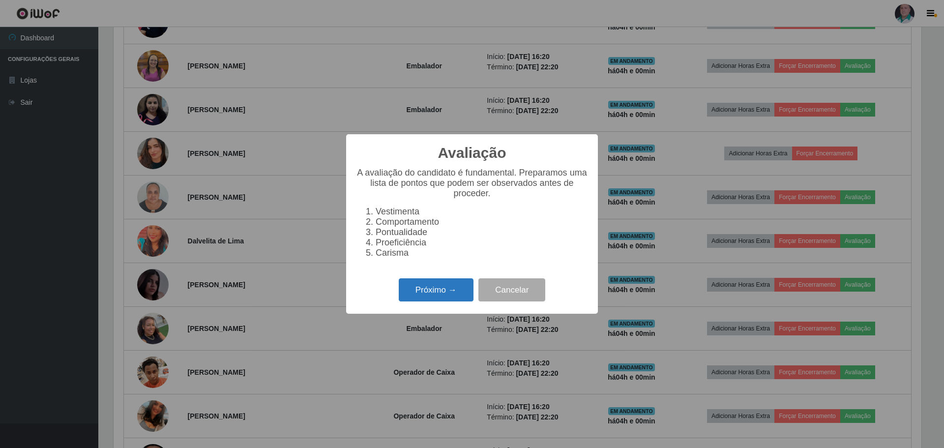
click at [428, 299] on button "Próximo →" at bounding box center [436, 289] width 75 height 23
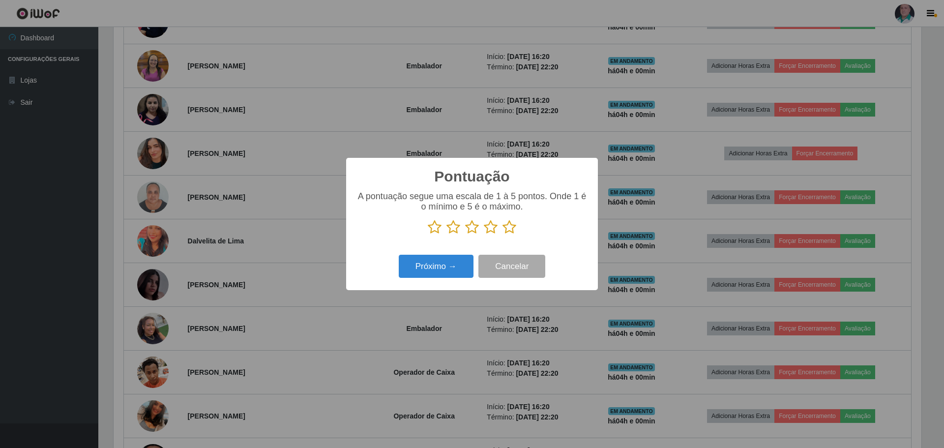
click at [509, 230] on icon at bounding box center [509, 227] width 14 height 15
click at [502, 234] on input "radio" at bounding box center [502, 234] width 0 height 0
click at [450, 261] on button "Próximo →" at bounding box center [436, 266] width 75 height 23
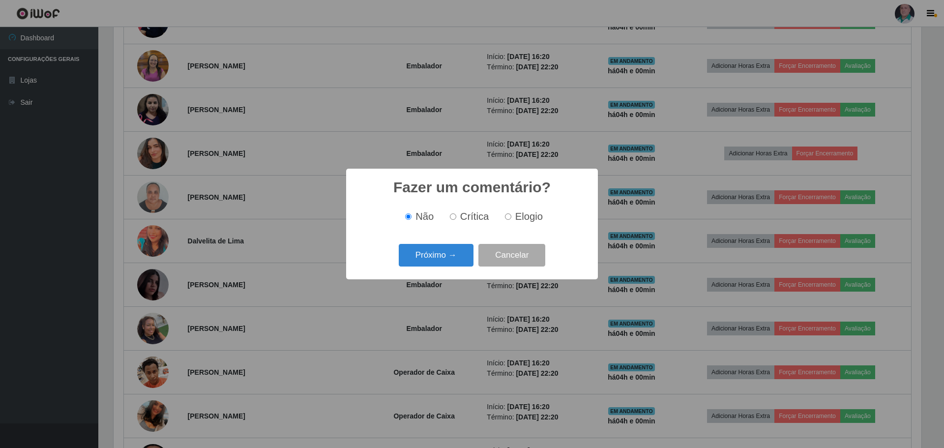
click at [505, 217] on input "Elogio" at bounding box center [508, 216] width 6 height 6
radio input "true"
click at [459, 249] on button "Próximo →" at bounding box center [436, 255] width 75 height 23
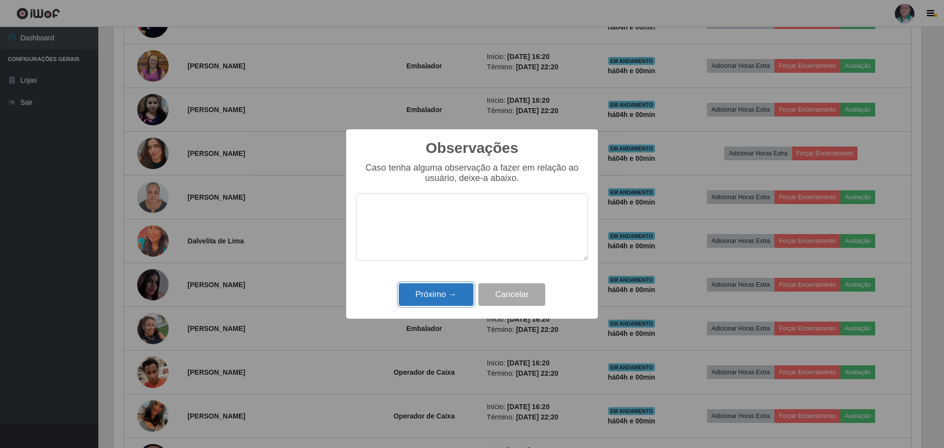
click at [433, 302] on button "Próximo →" at bounding box center [436, 294] width 75 height 23
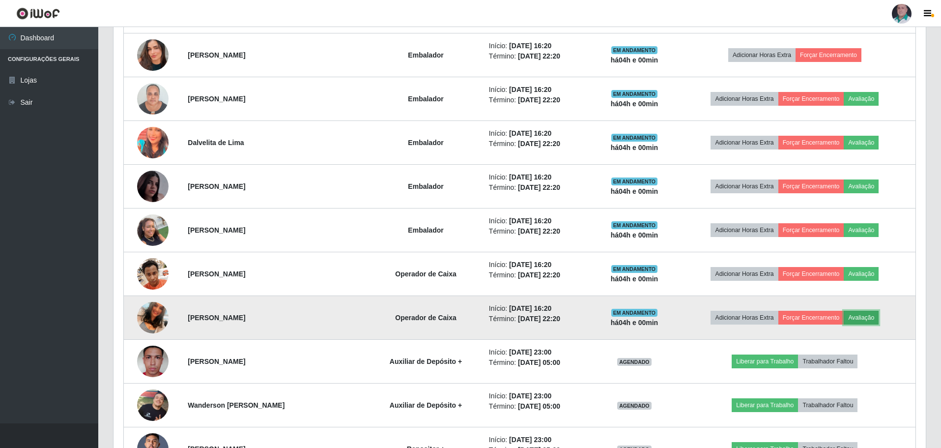
click at [874, 320] on button "Avaliação" at bounding box center [861, 318] width 35 height 14
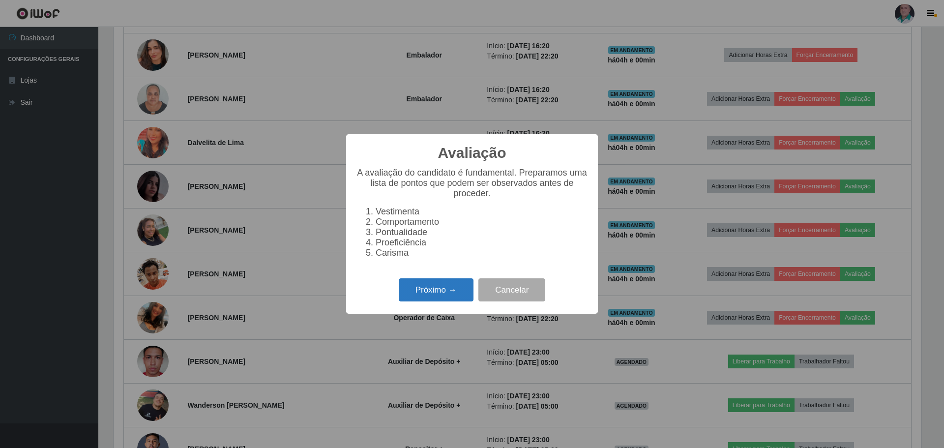
click at [442, 291] on button "Próximo →" at bounding box center [436, 289] width 75 height 23
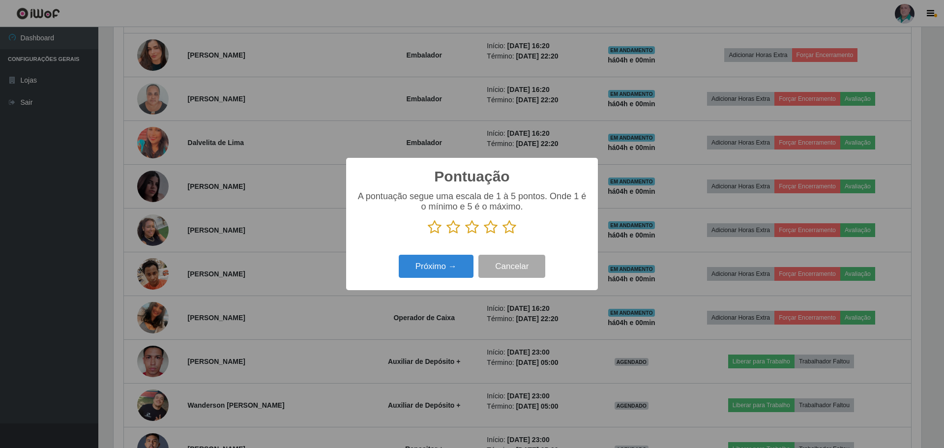
click at [512, 228] on icon at bounding box center [509, 227] width 14 height 15
click at [502, 234] on input "radio" at bounding box center [502, 234] width 0 height 0
click at [448, 266] on button "Próximo →" at bounding box center [436, 266] width 75 height 23
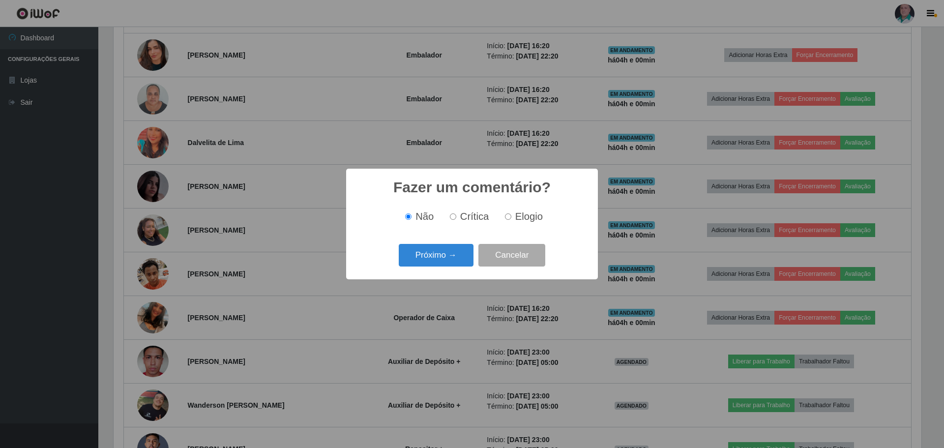
click at [508, 217] on input "Elogio" at bounding box center [508, 216] width 6 height 6
radio input "true"
click at [445, 256] on button "Próximo →" at bounding box center [436, 255] width 75 height 23
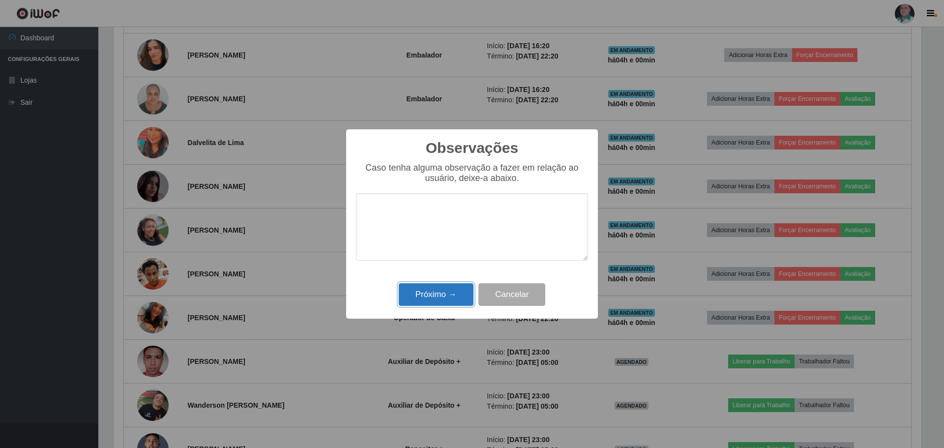
click at [424, 295] on button "Próximo →" at bounding box center [436, 294] width 75 height 23
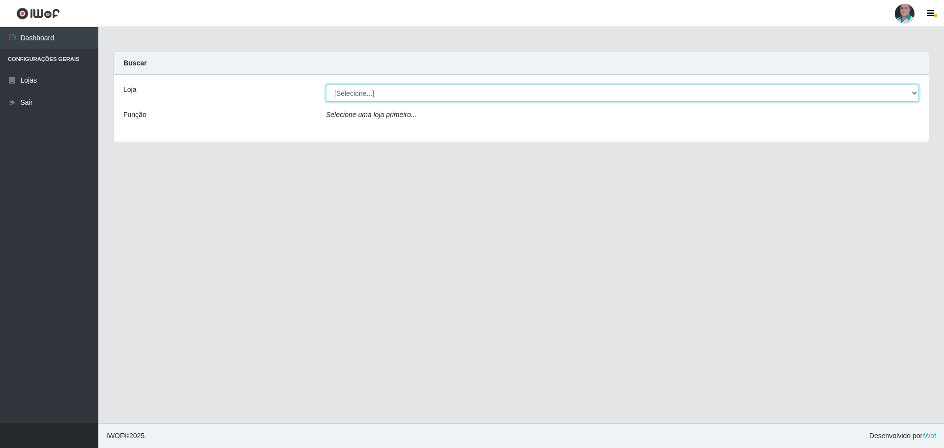
drag, startPoint x: 385, startPoint y: 89, endPoint x: 383, endPoint y: 95, distance: 5.8
click at [385, 89] on select "[Selecione...] Mar Vermelho - Loja 05" at bounding box center [622, 93] width 593 height 17
select select "252"
click at [326, 85] on select "[Selecione...] Mar Vermelho - Loja 05" at bounding box center [622, 93] width 593 height 17
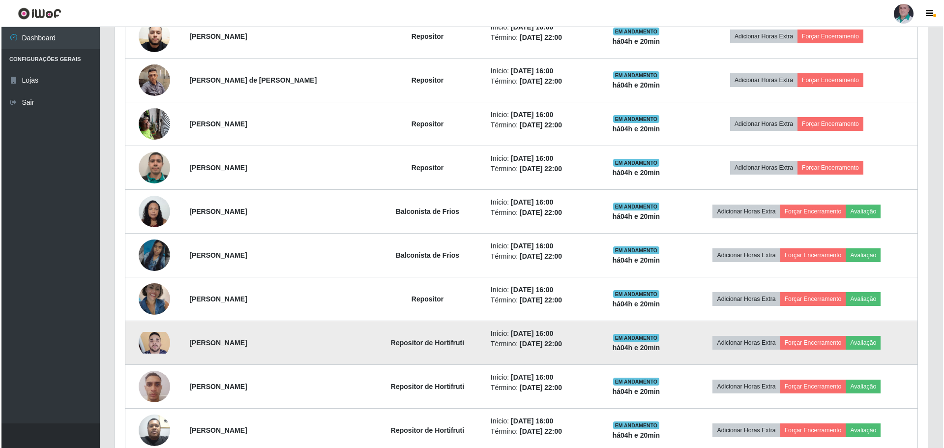
scroll to position [639, 0]
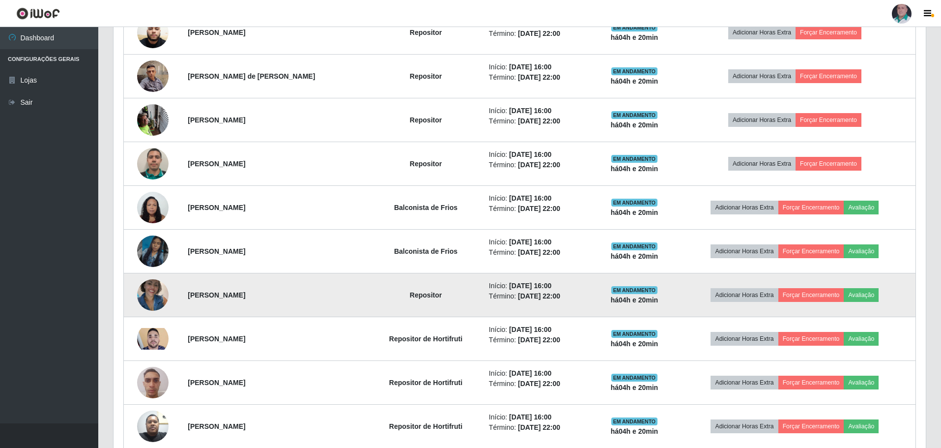
click at [153, 294] on img at bounding box center [152, 295] width 31 height 42
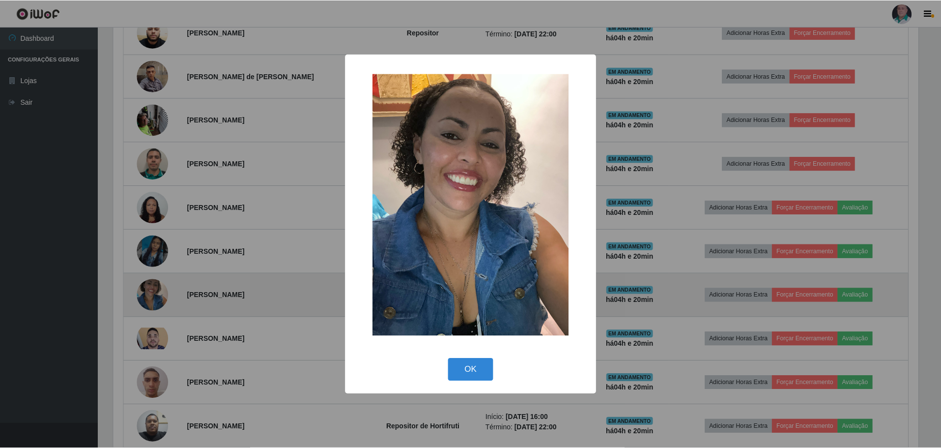
scroll to position [204, 807]
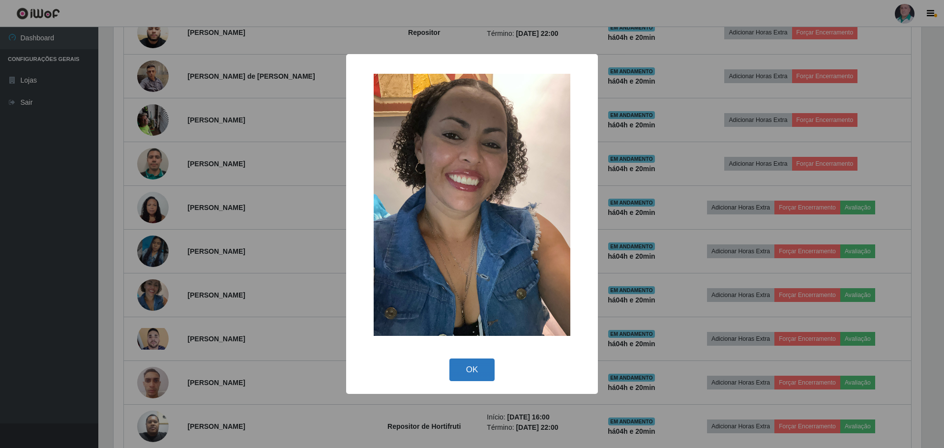
click at [464, 366] on button "OK" at bounding box center [472, 369] width 46 height 23
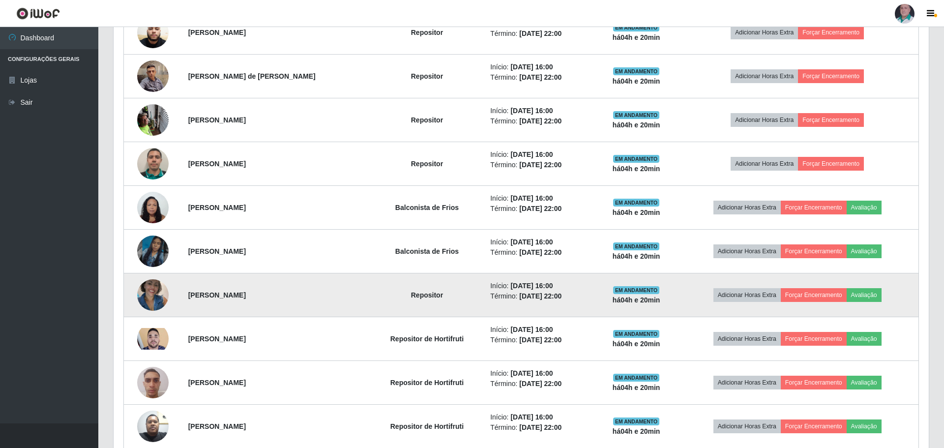
scroll to position [204, 812]
click at [869, 295] on button "Avaliação" at bounding box center [861, 295] width 35 height 14
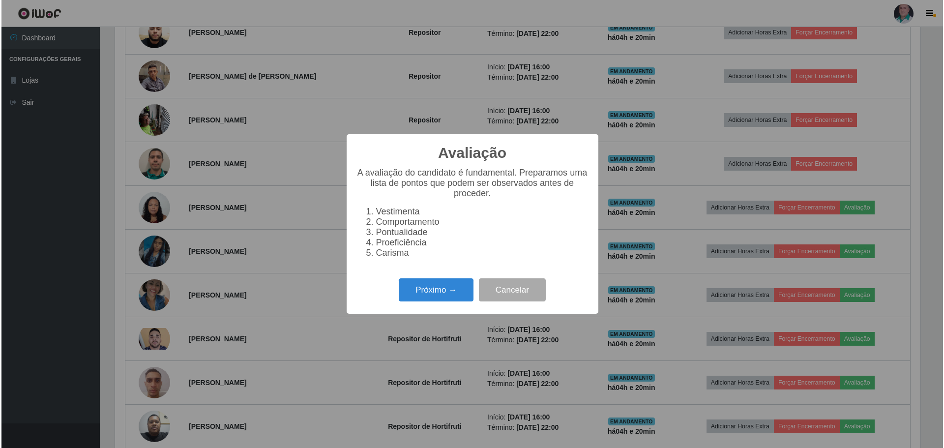
scroll to position [204, 807]
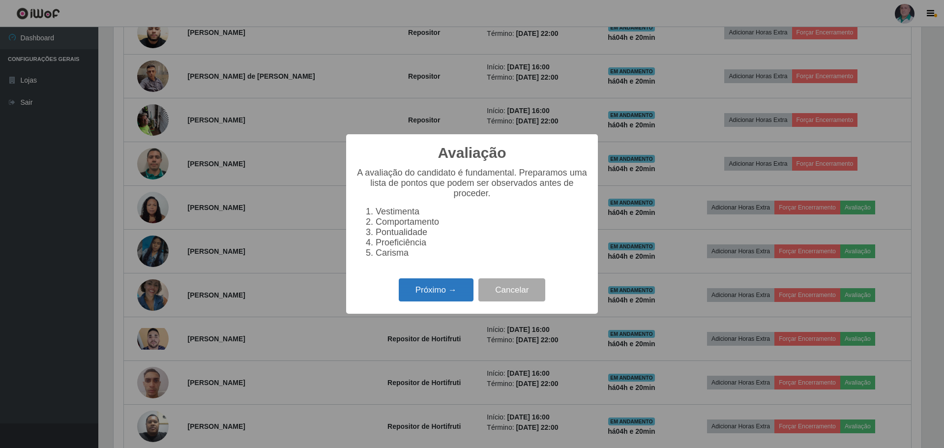
click at [431, 292] on button "Próximo →" at bounding box center [436, 289] width 75 height 23
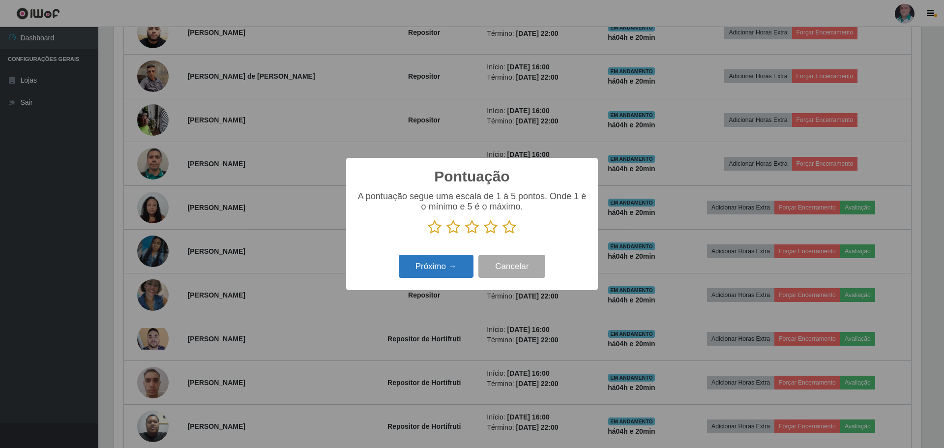
scroll to position [491244, 490640]
click at [507, 228] on icon at bounding box center [509, 227] width 14 height 15
click at [502, 234] on input "radio" at bounding box center [502, 234] width 0 height 0
click at [435, 273] on button "Próximo →" at bounding box center [436, 266] width 75 height 23
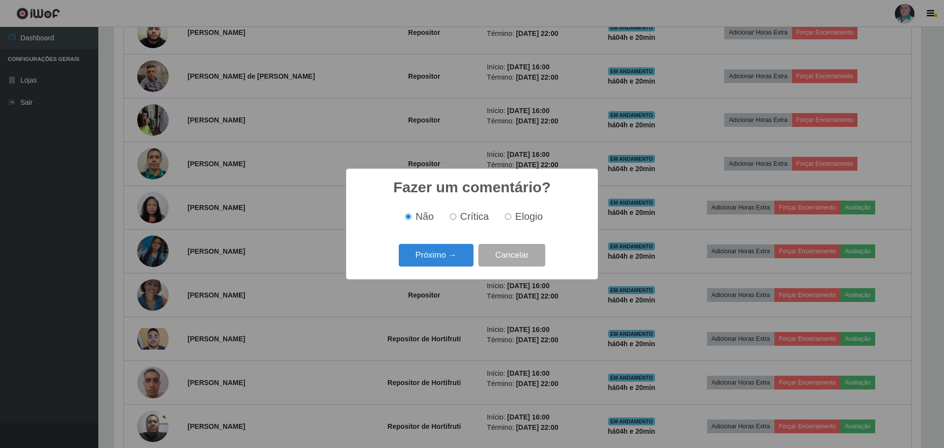
click at [509, 217] on input "Elogio" at bounding box center [508, 216] width 6 height 6
radio input "true"
click at [452, 249] on button "Próximo →" at bounding box center [436, 255] width 75 height 23
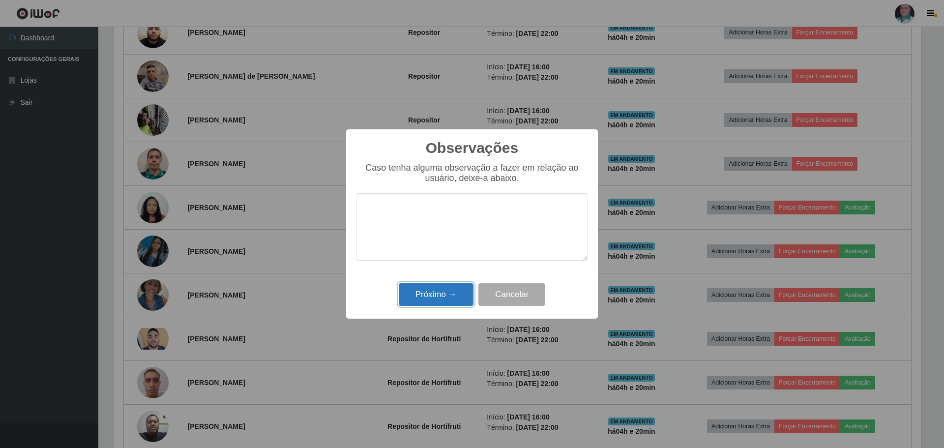
click at [437, 297] on button "Próximo →" at bounding box center [436, 294] width 75 height 23
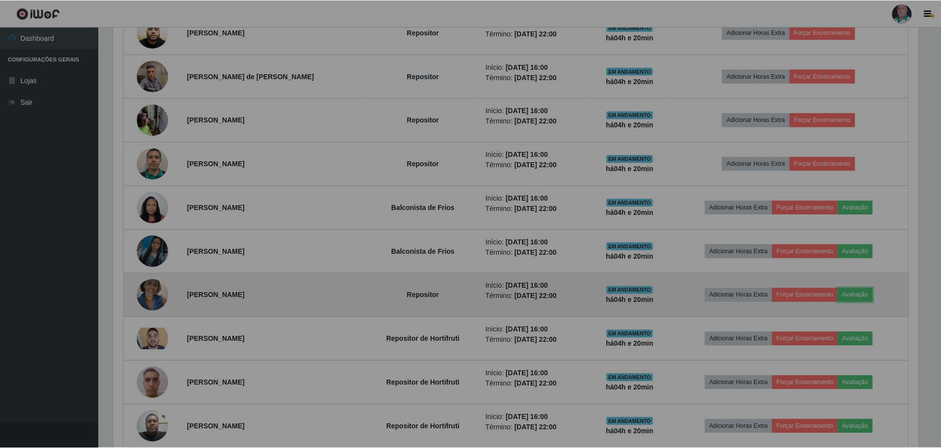
scroll to position [204, 812]
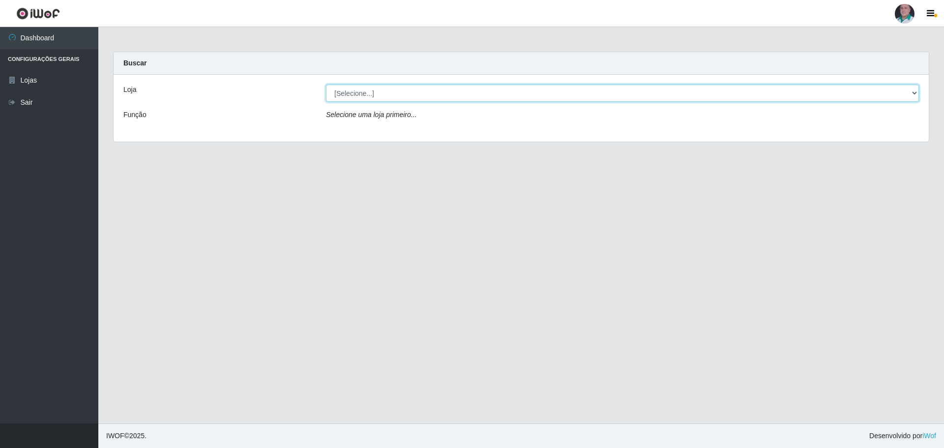
click at [368, 96] on select "[Selecione...] Mar Vermelho - Loja 05" at bounding box center [622, 93] width 593 height 17
select select "252"
click at [326, 85] on select "[Selecione...] Mar Vermelho - Loja 05" at bounding box center [622, 93] width 593 height 17
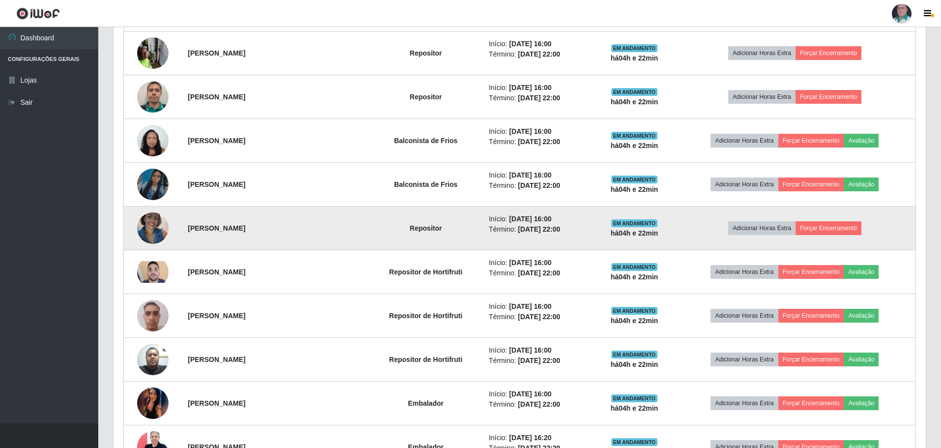
scroll to position [688, 0]
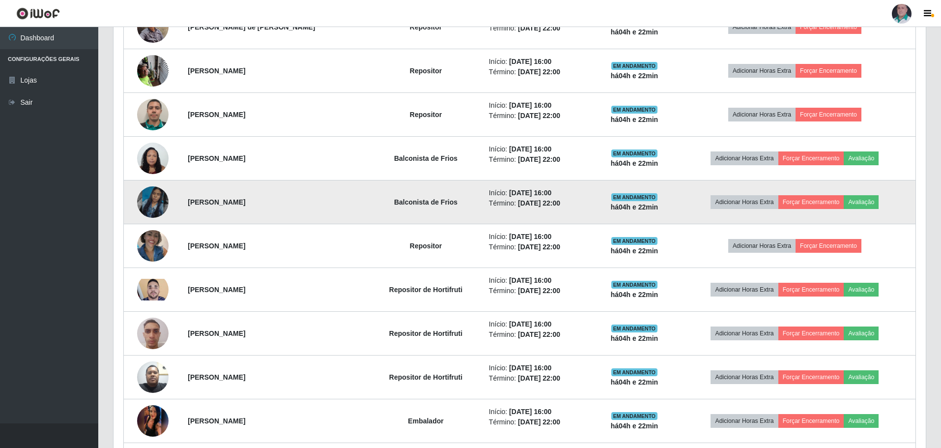
click at [147, 202] on img at bounding box center [152, 202] width 31 height 56
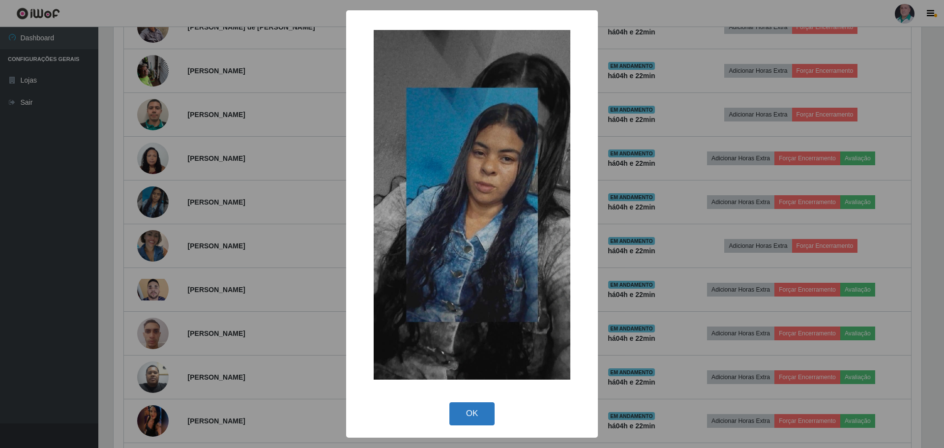
click at [471, 409] on button "OK" at bounding box center [472, 413] width 46 height 23
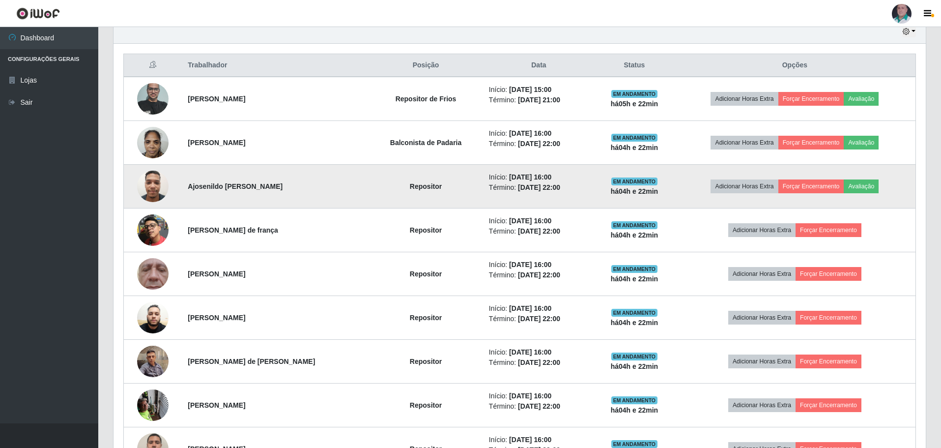
scroll to position [344, 0]
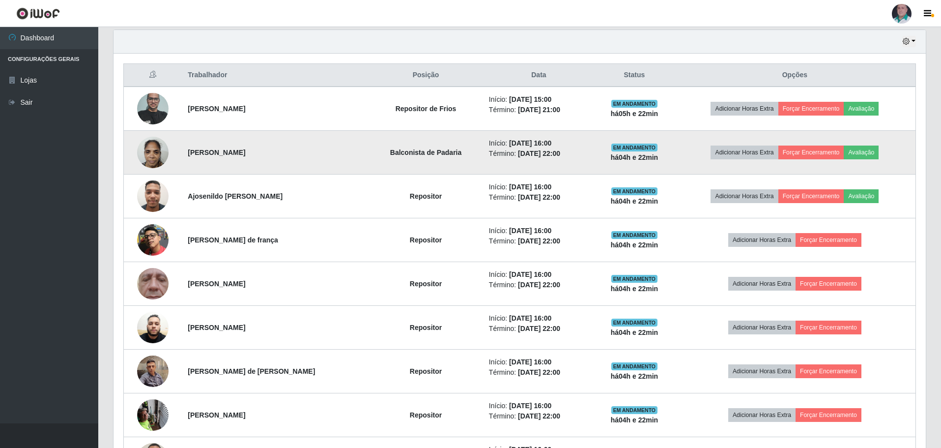
click at [157, 156] on img at bounding box center [152, 152] width 31 height 42
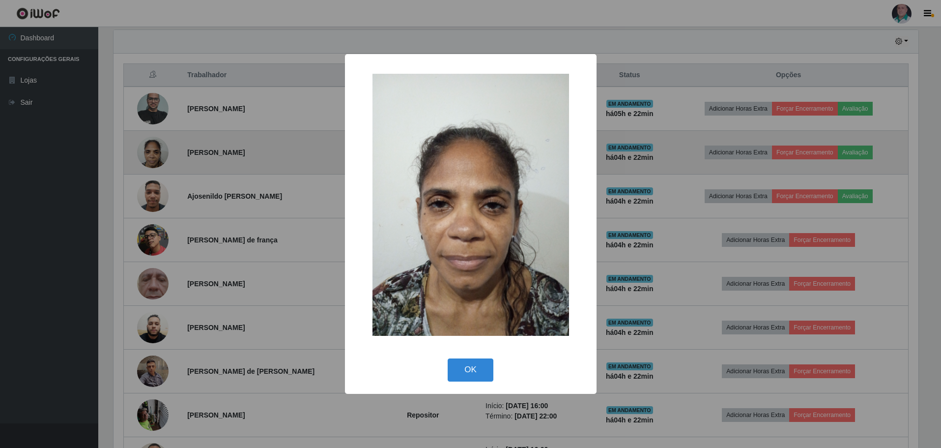
scroll to position [204, 807]
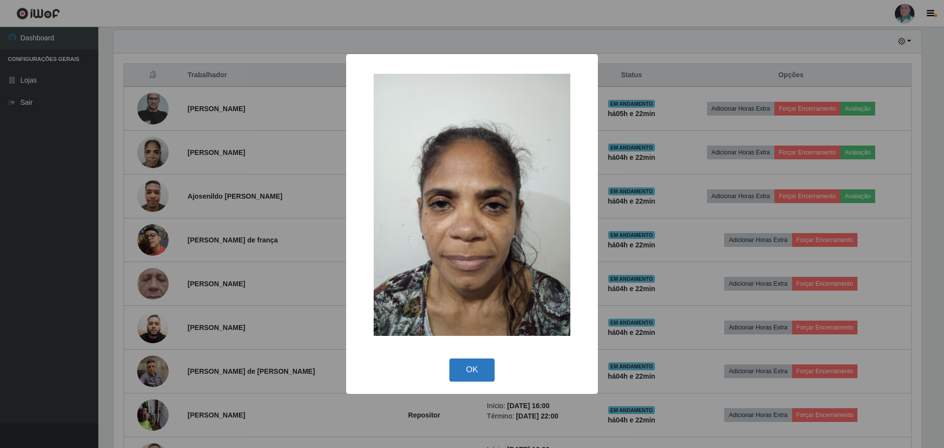
click at [467, 374] on button "OK" at bounding box center [472, 369] width 46 height 23
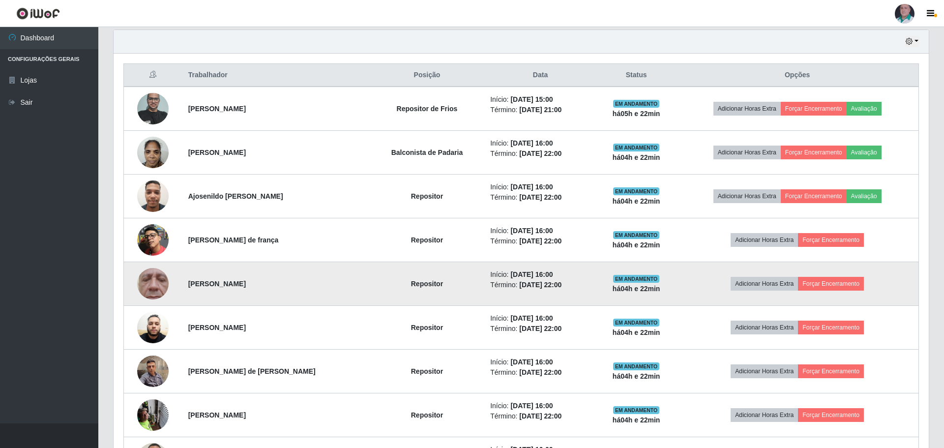
scroll to position [204, 812]
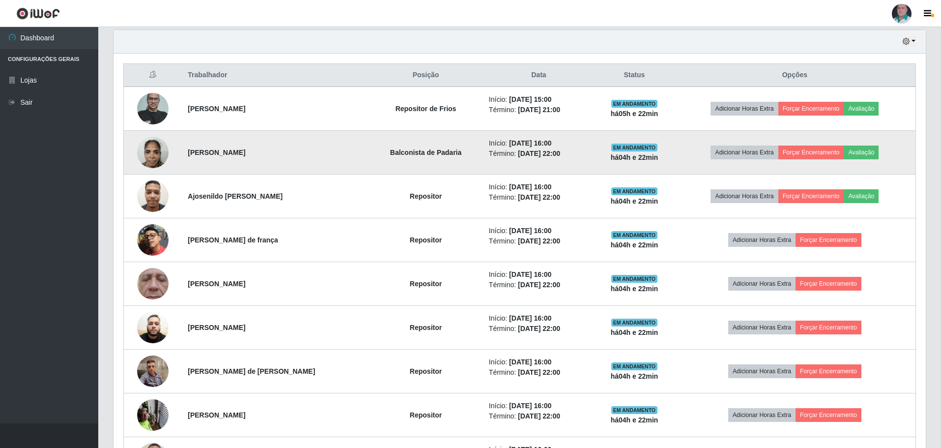
click at [165, 154] on img at bounding box center [152, 152] width 31 height 42
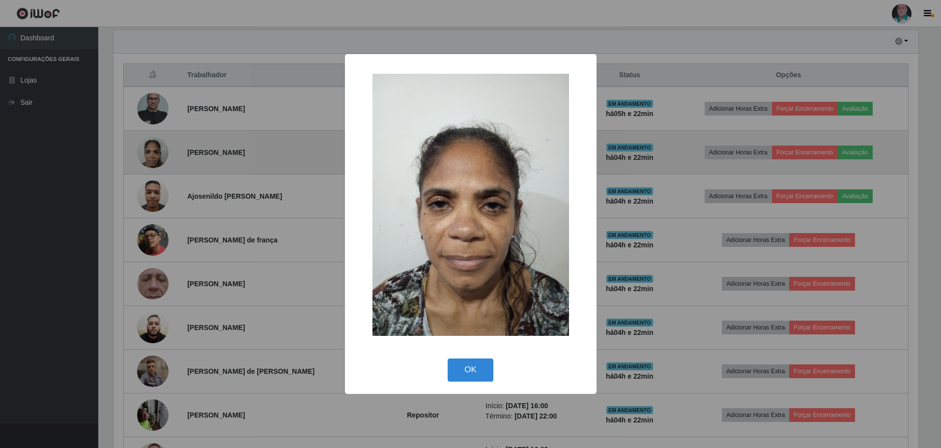
scroll to position [204, 807]
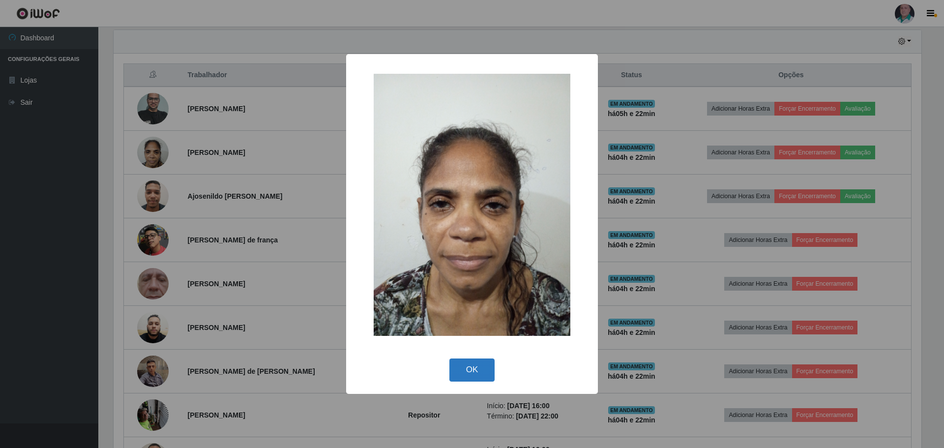
click at [481, 368] on button "OK" at bounding box center [472, 369] width 46 height 23
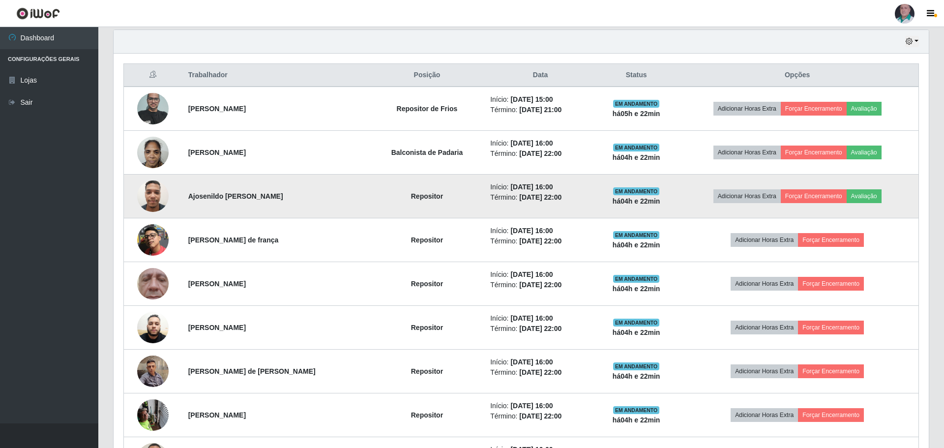
scroll to position [204, 812]
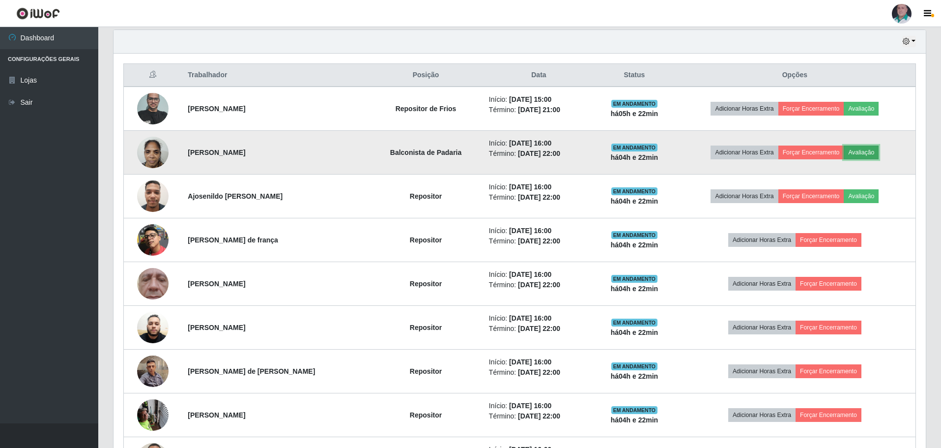
click at [866, 146] on button "Avaliação" at bounding box center [861, 152] width 35 height 14
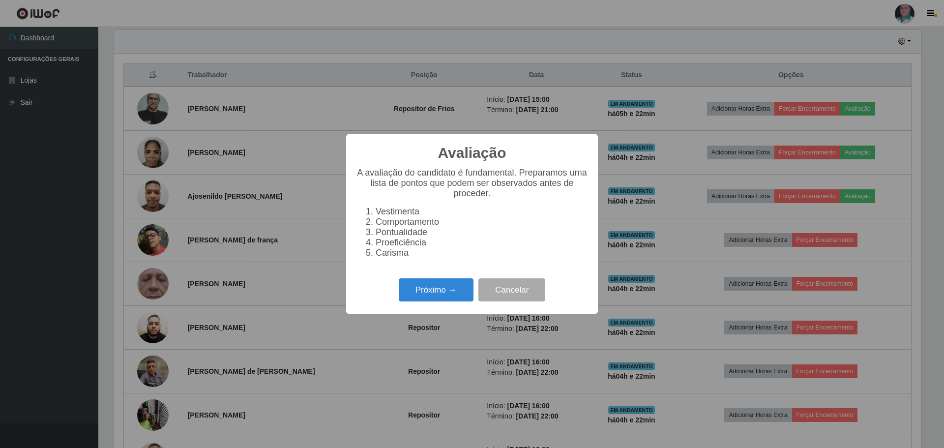
scroll to position [204, 807]
click at [443, 296] on button "Próximo →" at bounding box center [436, 289] width 75 height 23
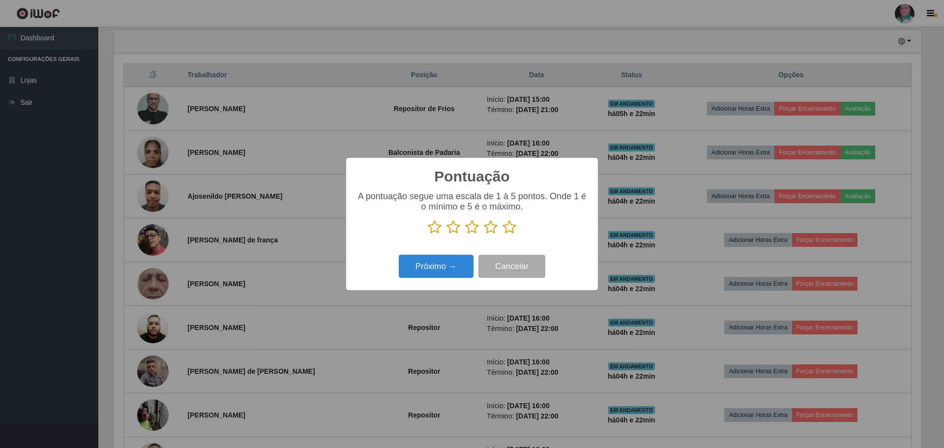
scroll to position [491244, 490640]
click at [510, 226] on icon at bounding box center [509, 227] width 14 height 15
click at [502, 234] on input "radio" at bounding box center [502, 234] width 0 height 0
click at [450, 270] on button "Próximo →" at bounding box center [436, 266] width 75 height 23
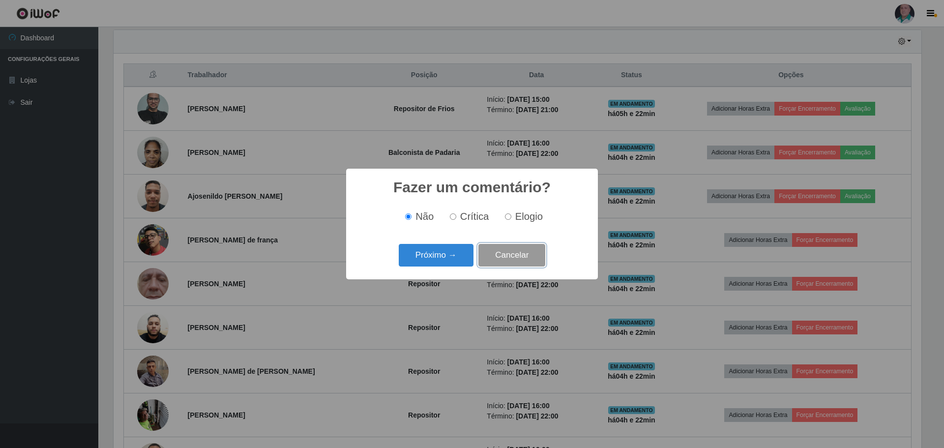
click at [510, 259] on button "Cancelar" at bounding box center [511, 255] width 67 height 23
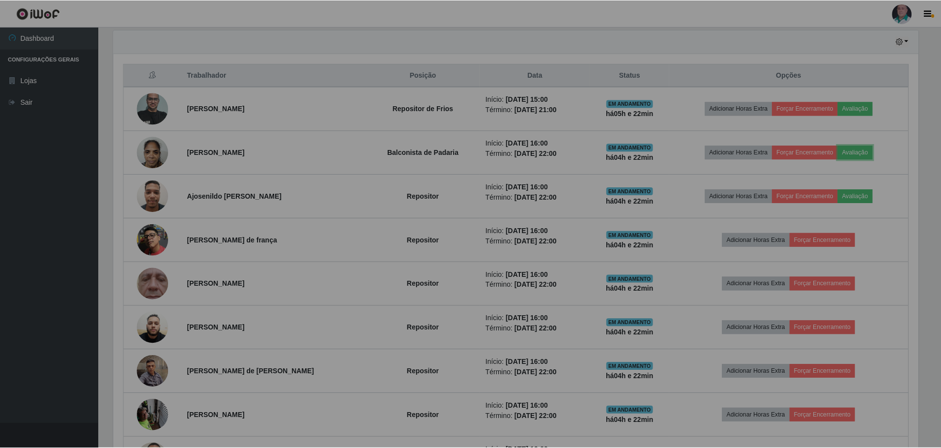
scroll to position [204, 812]
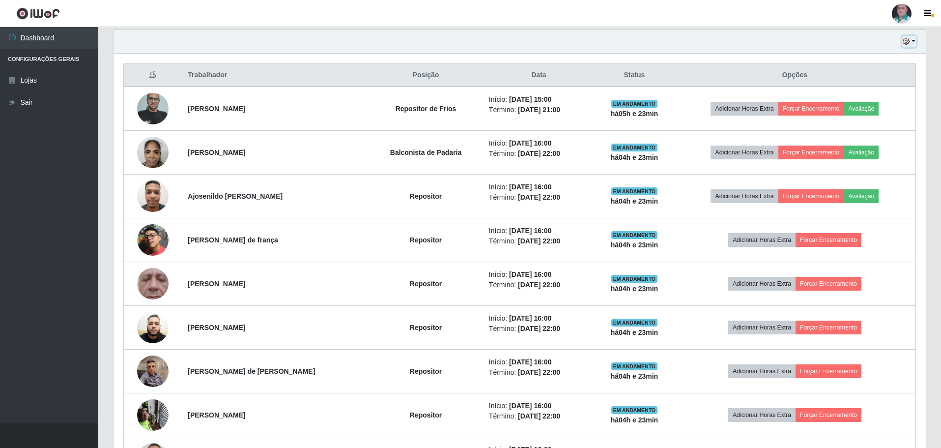
click at [913, 39] on button "button" at bounding box center [909, 41] width 14 height 11
click at [859, 97] on button "3 dias" at bounding box center [877, 100] width 78 height 21
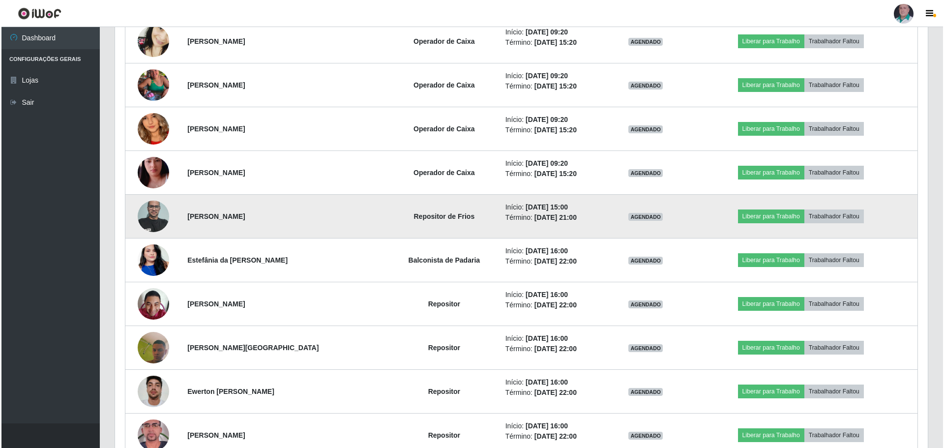
scroll to position [2310, 0]
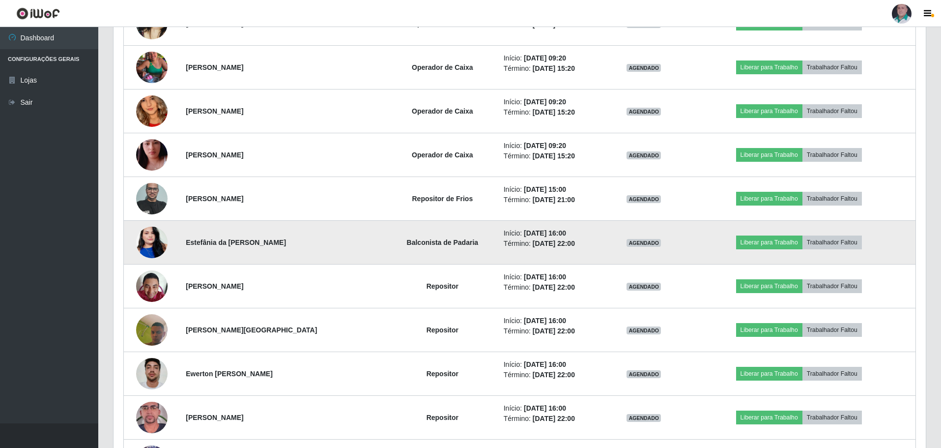
click at [155, 239] on img at bounding box center [151, 242] width 31 height 56
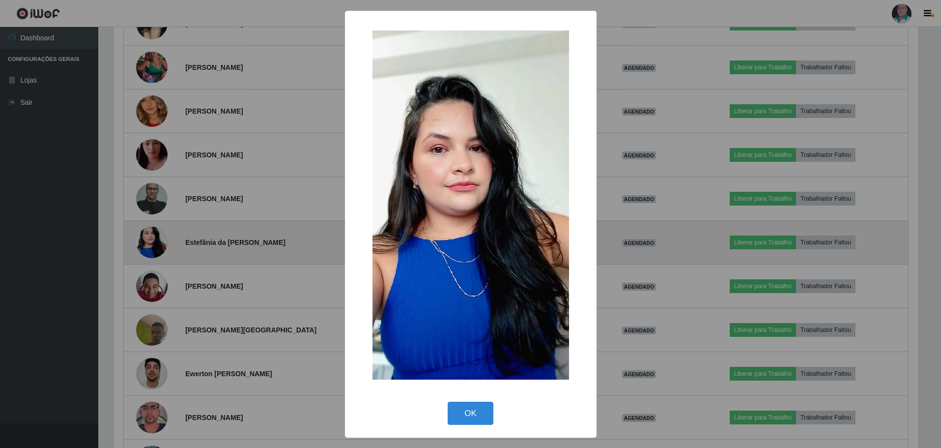
scroll to position [204, 807]
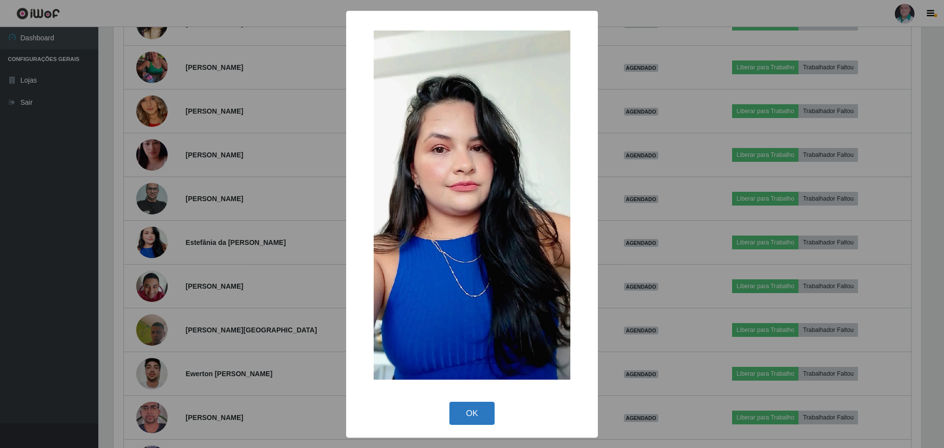
click at [468, 417] on button "OK" at bounding box center [472, 413] width 46 height 23
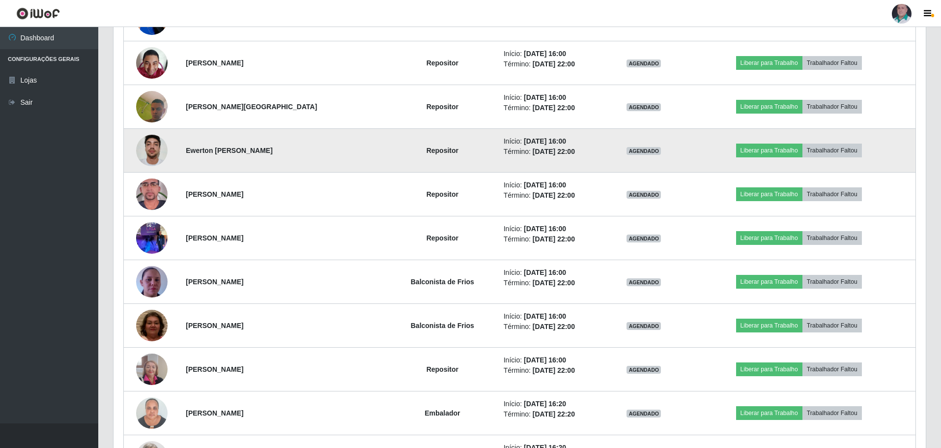
scroll to position [2556, 0]
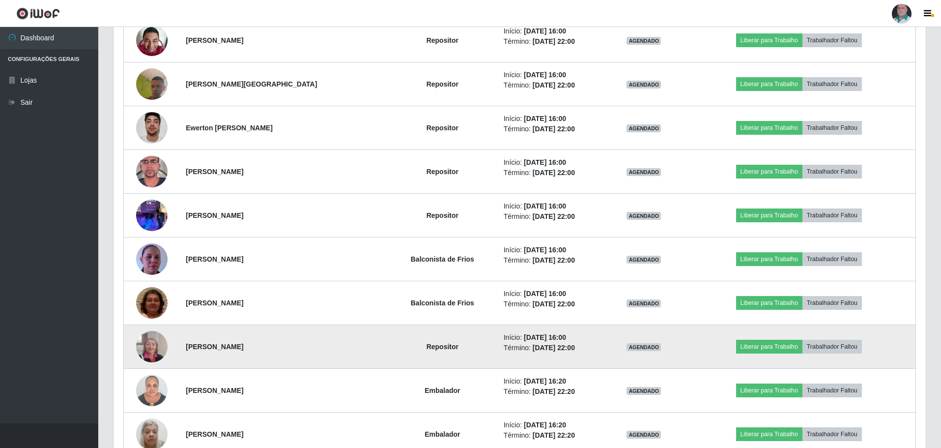
click at [155, 345] on img at bounding box center [151, 346] width 31 height 42
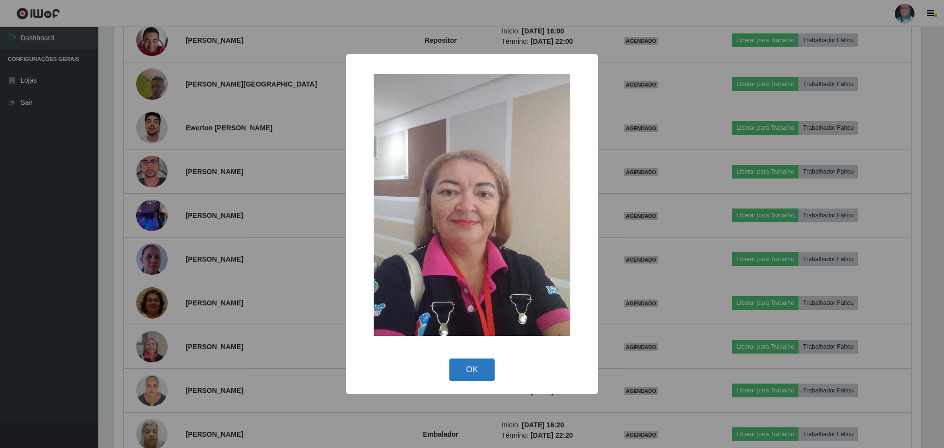
click at [470, 376] on button "OK" at bounding box center [472, 369] width 46 height 23
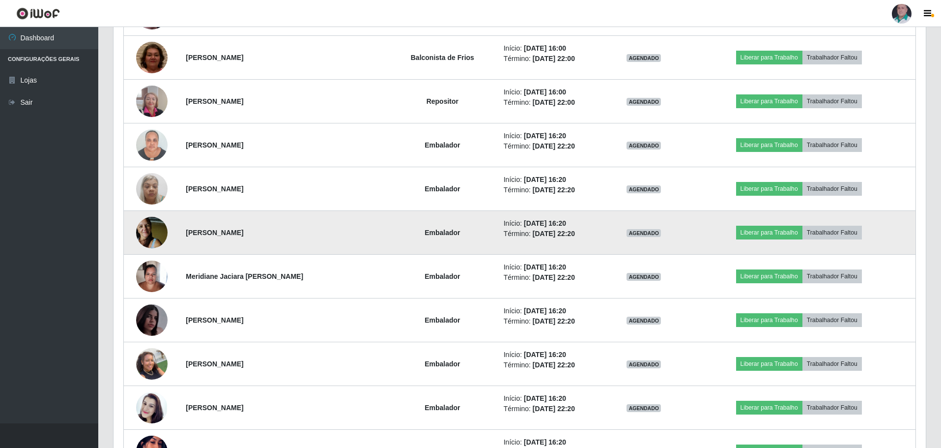
scroll to position [2801, 0]
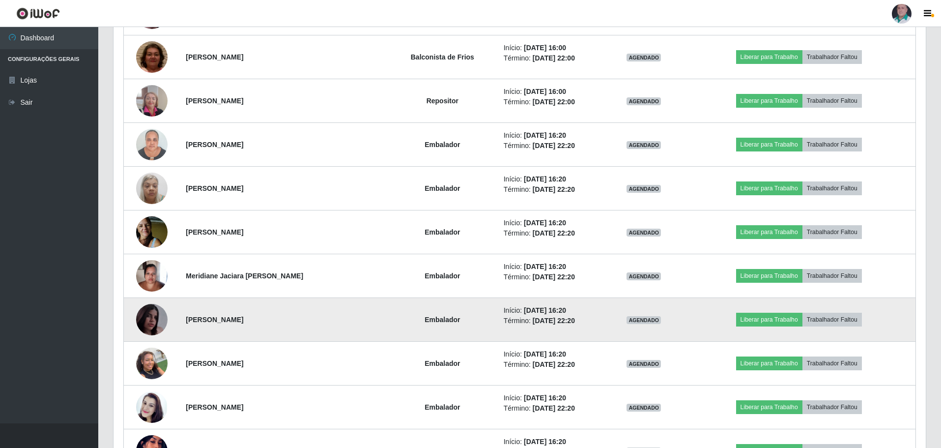
click at [154, 321] on img at bounding box center [151, 319] width 31 height 56
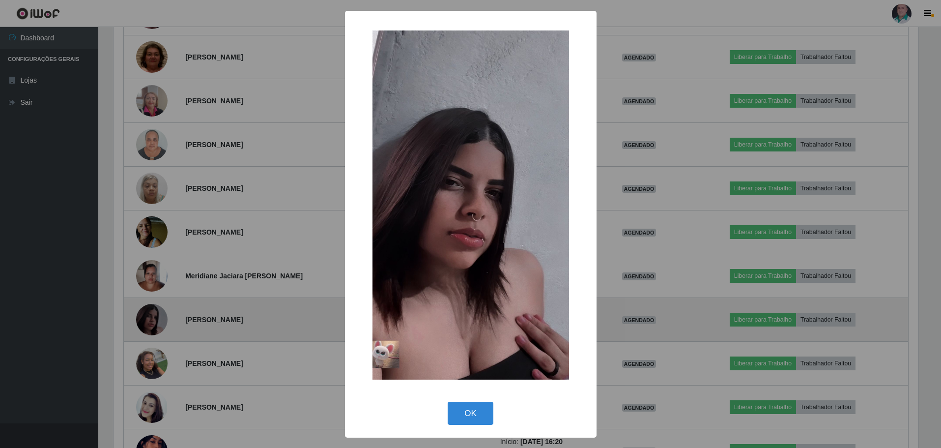
scroll to position [204, 807]
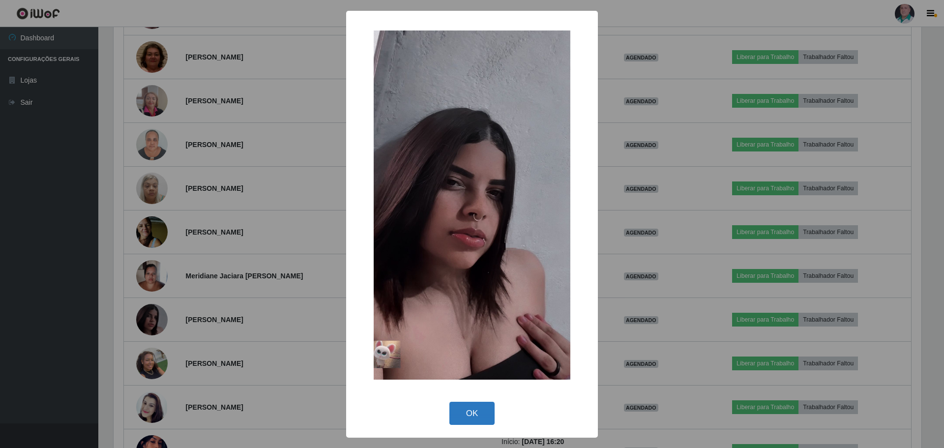
click at [479, 417] on button "OK" at bounding box center [472, 413] width 46 height 23
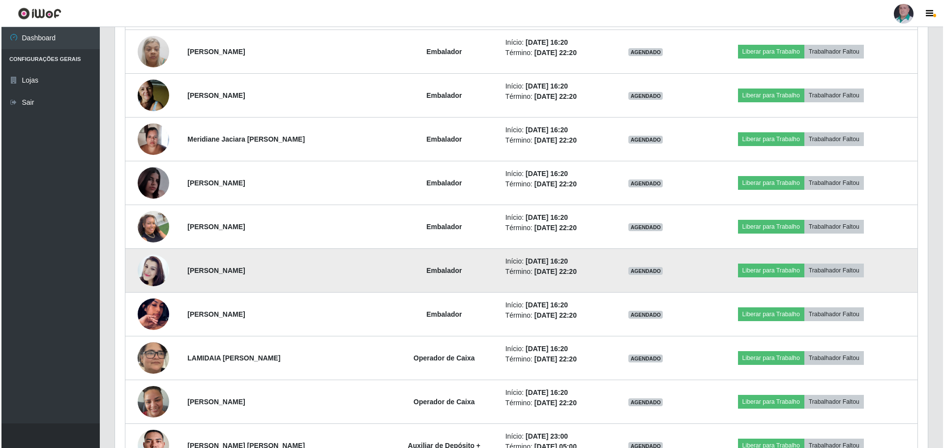
scroll to position [2949, 0]
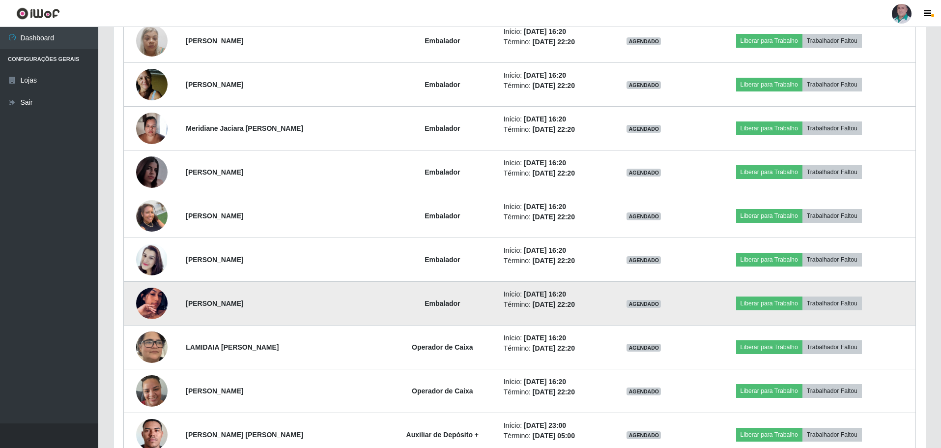
click at [160, 302] on img at bounding box center [151, 303] width 31 height 56
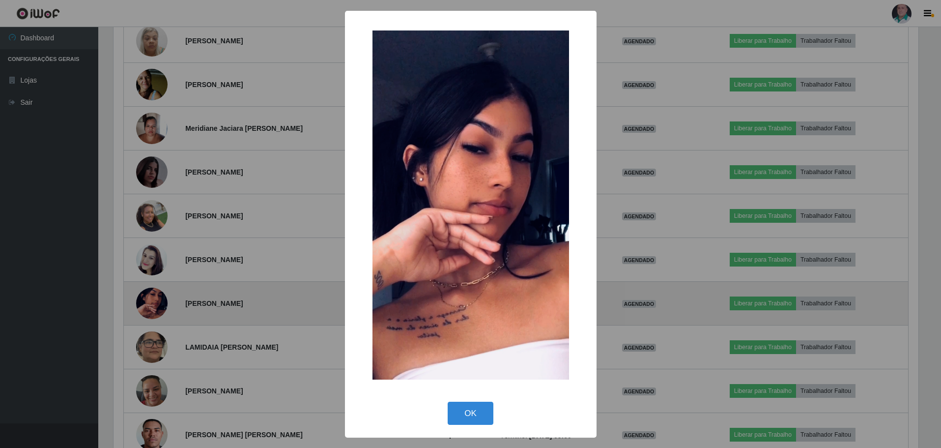
scroll to position [204, 807]
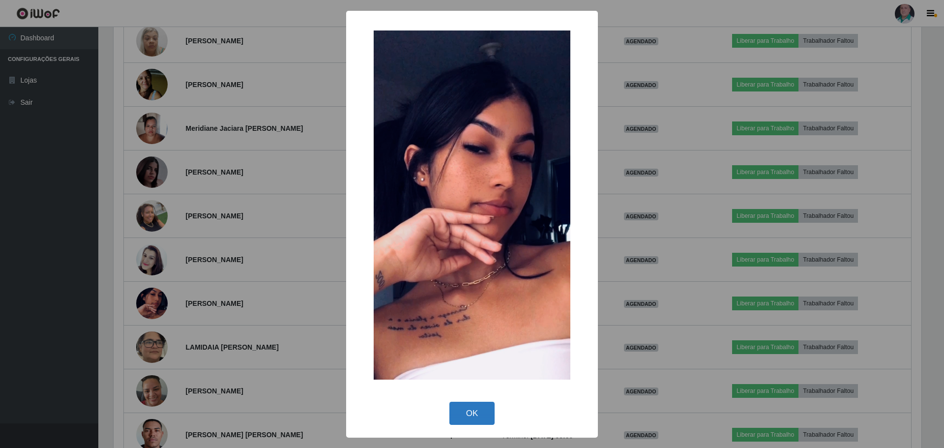
click at [476, 410] on button "OK" at bounding box center [472, 413] width 46 height 23
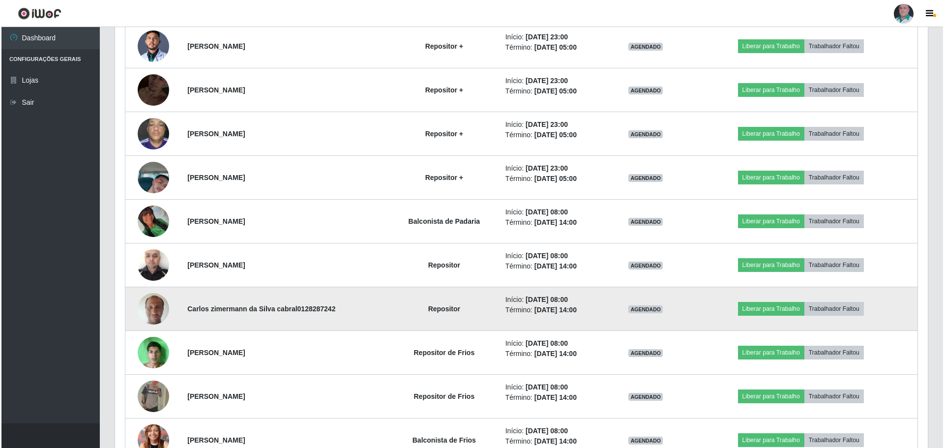
scroll to position [3440, 0]
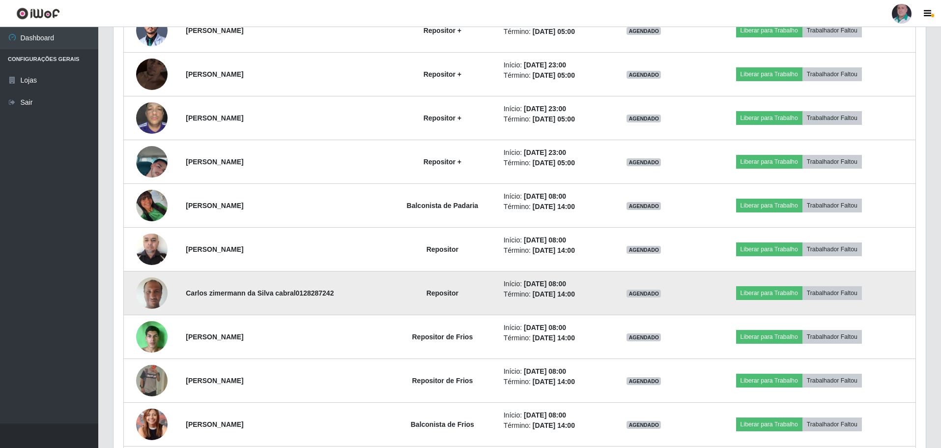
click at [151, 294] on img at bounding box center [151, 293] width 31 height 42
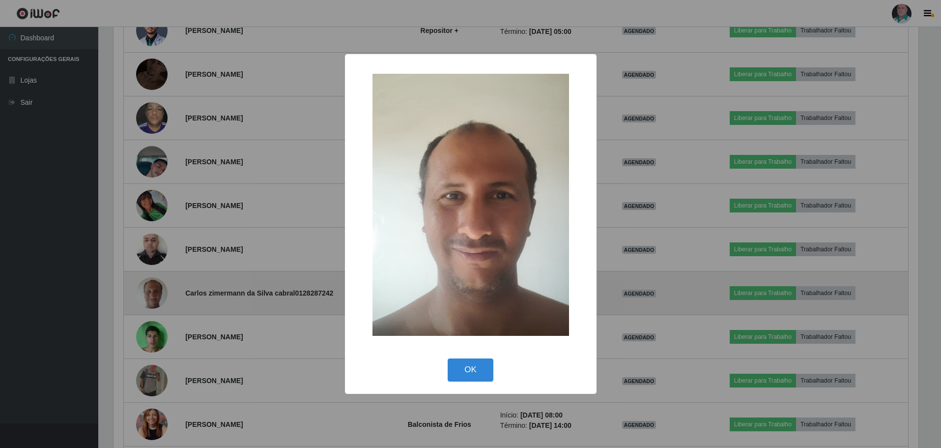
scroll to position [204, 807]
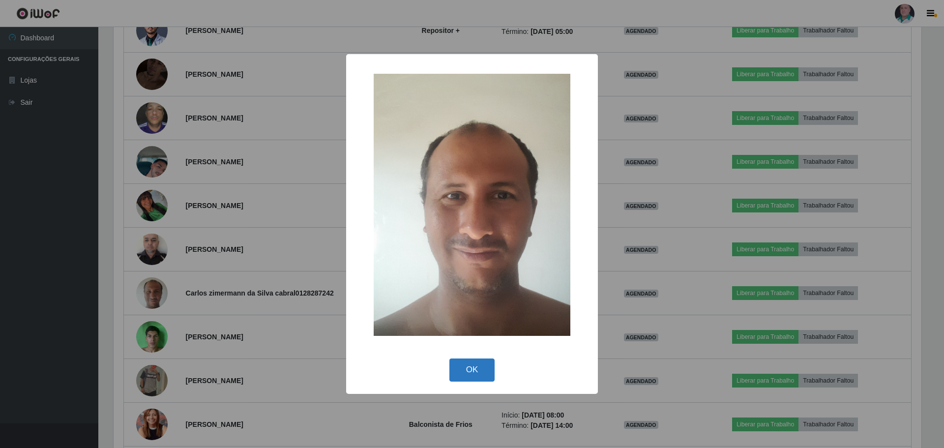
click at [471, 368] on button "OK" at bounding box center [472, 369] width 46 height 23
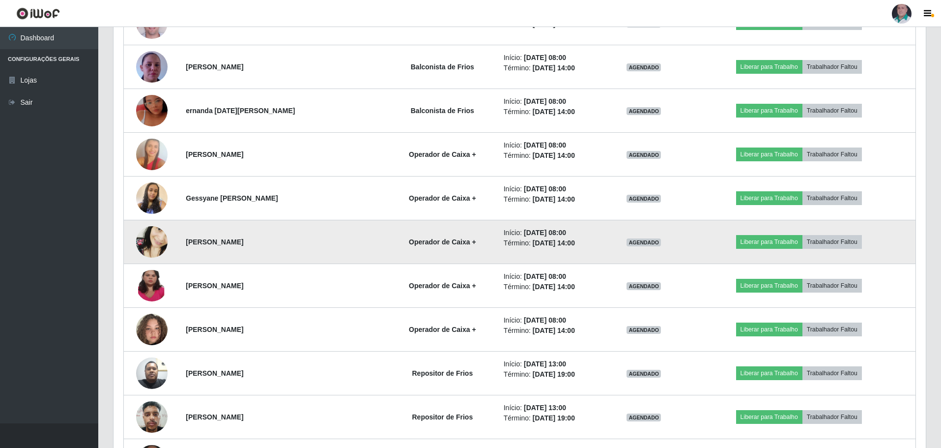
scroll to position [4767, 0]
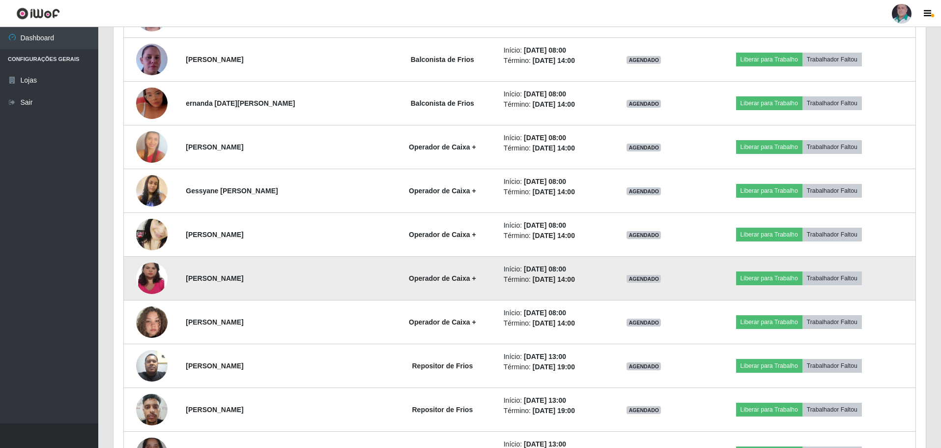
click at [146, 275] on img at bounding box center [151, 278] width 31 height 70
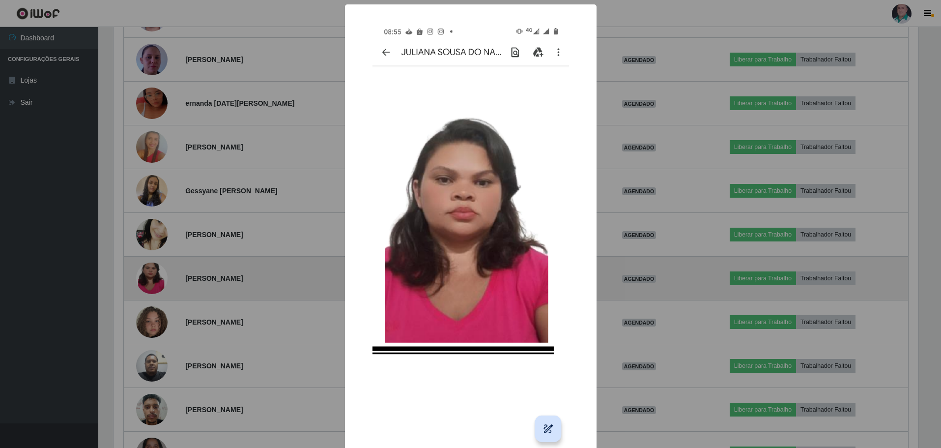
scroll to position [204, 807]
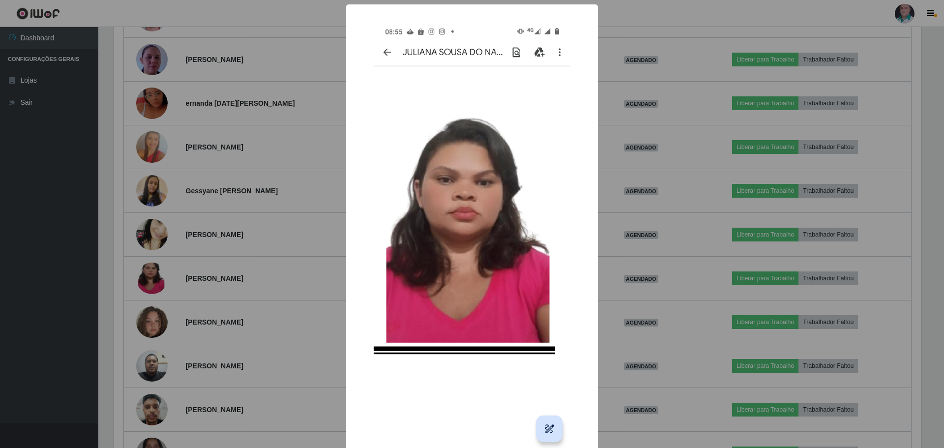
click at [654, 297] on div "× OK Cancel" at bounding box center [472, 224] width 944 height 448
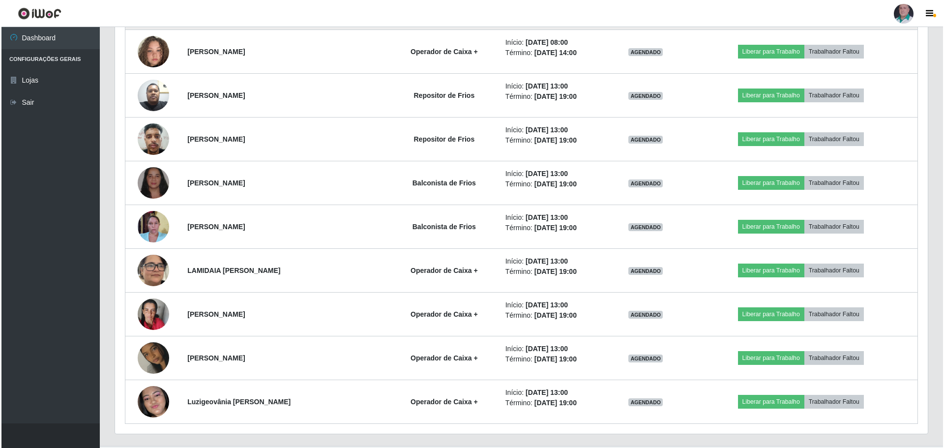
scroll to position [5060, 0]
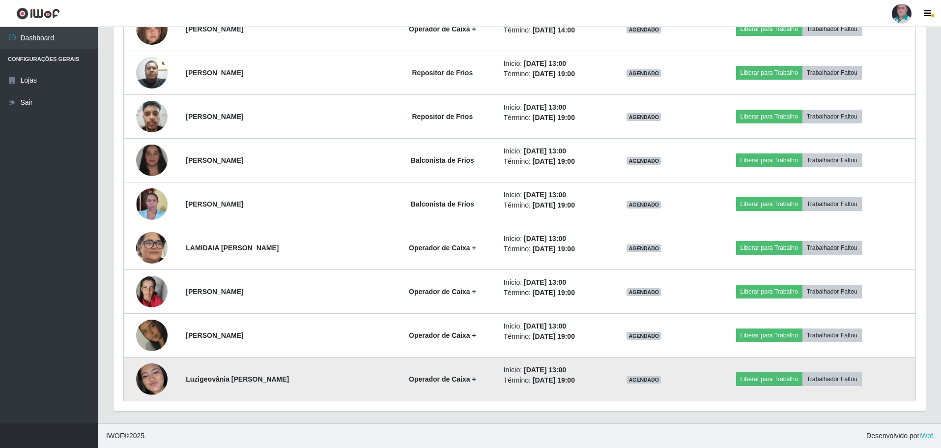
click at [153, 378] on img at bounding box center [151, 379] width 31 height 68
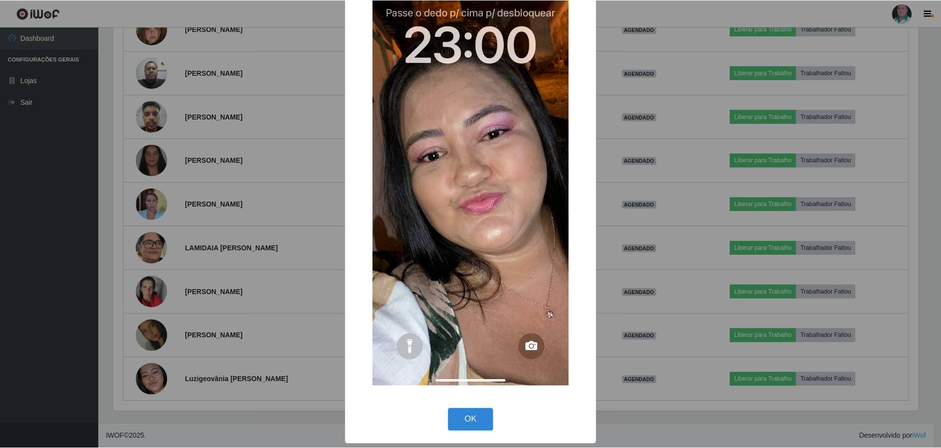
scroll to position [64, 0]
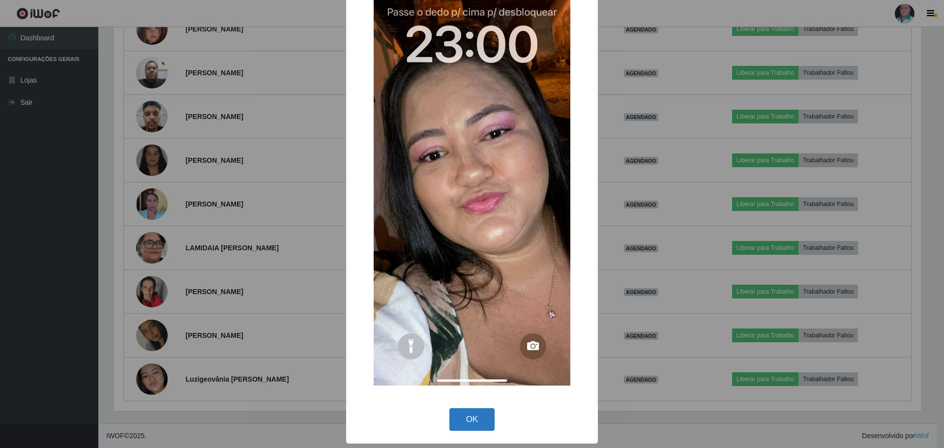
click at [479, 415] on button "OK" at bounding box center [472, 419] width 46 height 23
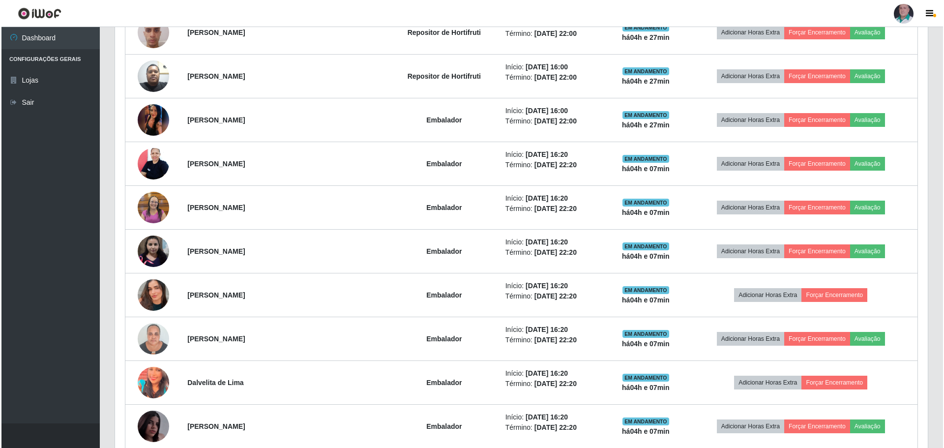
scroll to position [0, 0]
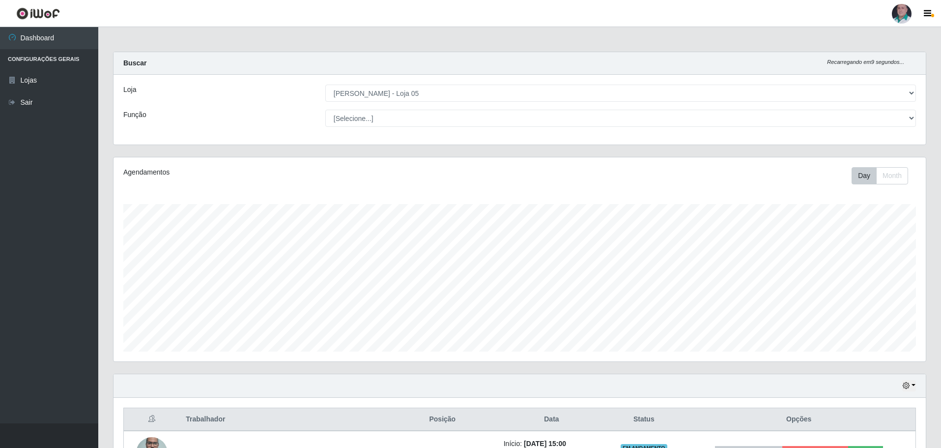
click at [898, 16] on div at bounding box center [902, 14] width 20 height 20
click at [865, 35] on button "Perfil" at bounding box center [882, 35] width 88 height 21
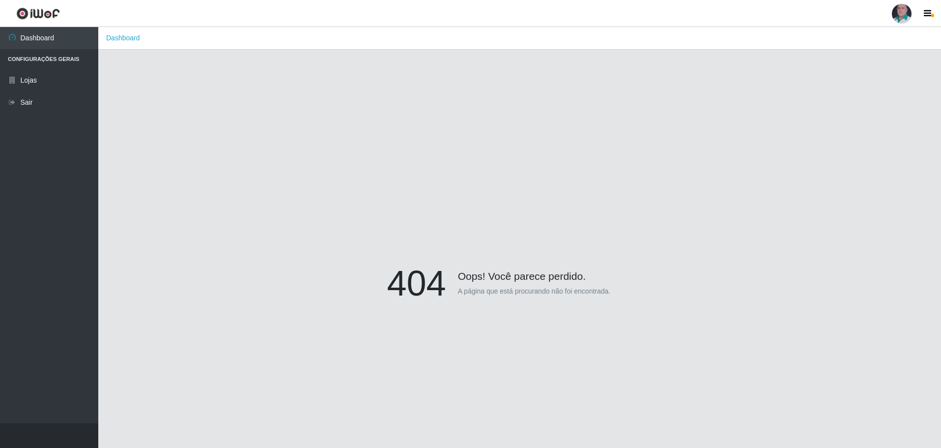
click at [902, 10] on div at bounding box center [902, 14] width 20 height 20
click at [842, 125] on div "404 Oops! Você parece perdido. A página que está procurando não foi encontrada." at bounding box center [519, 285] width 813 height 448
click at [931, 14] on button "button" at bounding box center [929, 14] width 25 height 14
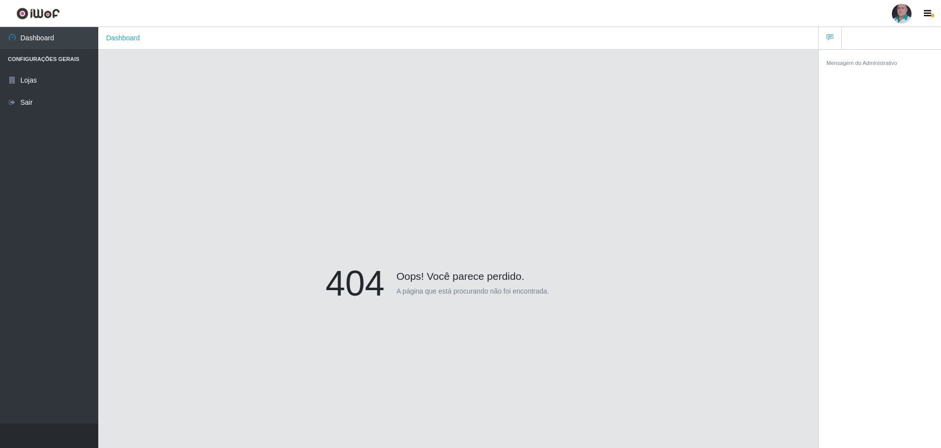
click at [781, 114] on div "404 Oops! Você parece perdido. A página que está procurando não foi encontrada." at bounding box center [458, 285] width 690 height 448
click at [45, 37] on link "Dashboard" at bounding box center [49, 38] width 98 height 22
